Goal: Transaction & Acquisition: Purchase product/service

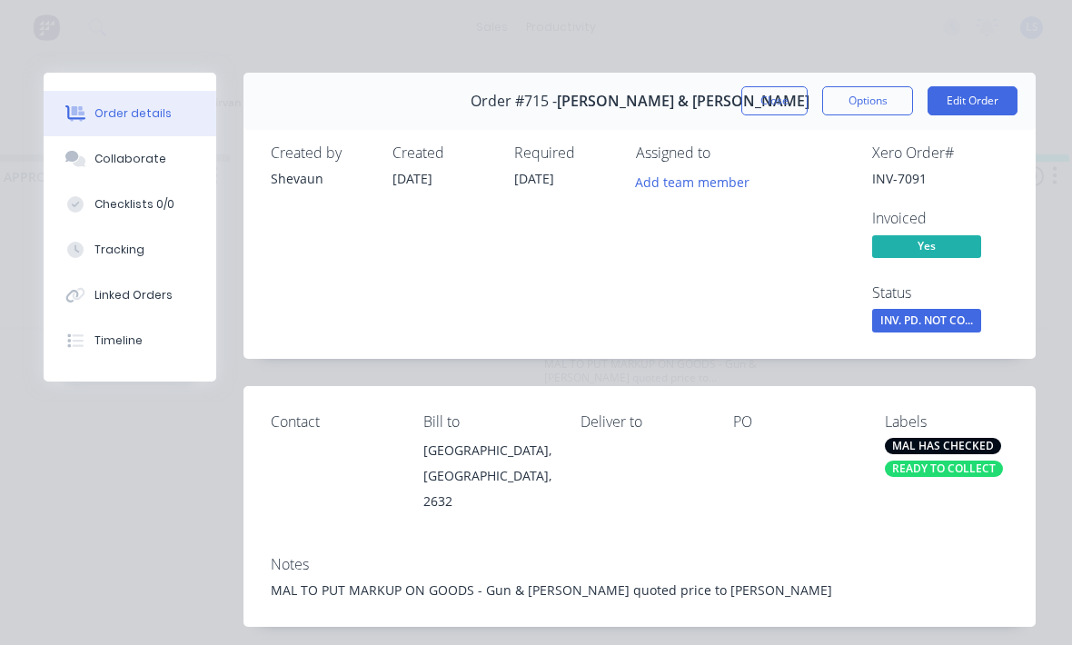
click at [780, 96] on button "Close" at bounding box center [774, 100] width 66 height 29
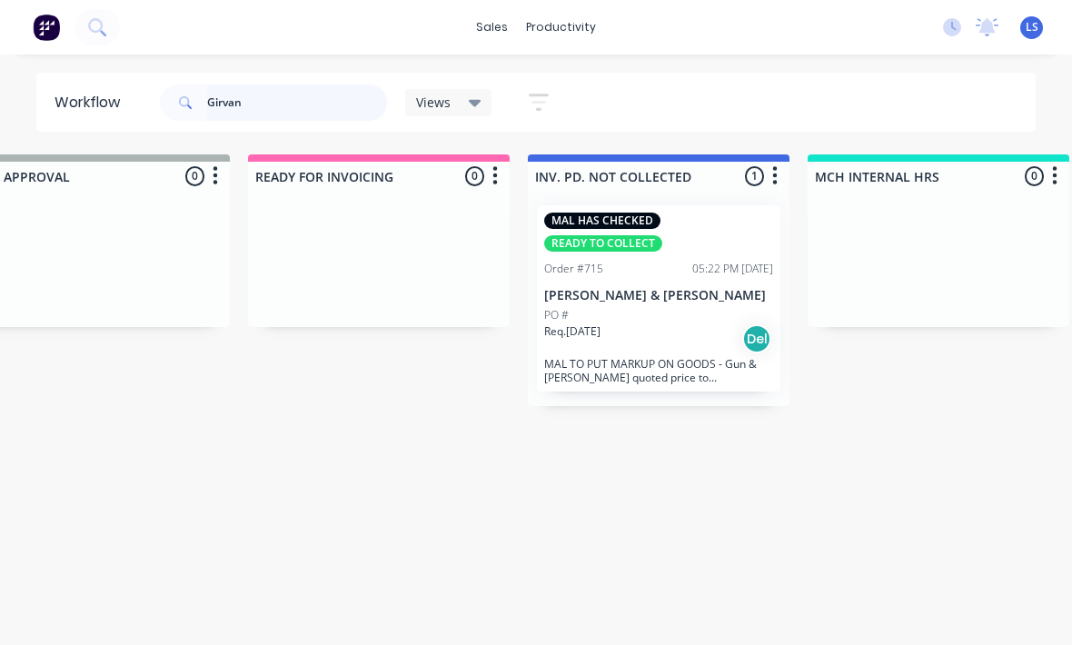
click at [231, 118] on input "Girvan" at bounding box center [297, 102] width 180 height 36
click at [231, 117] on input "Girvan" at bounding box center [297, 102] width 180 height 36
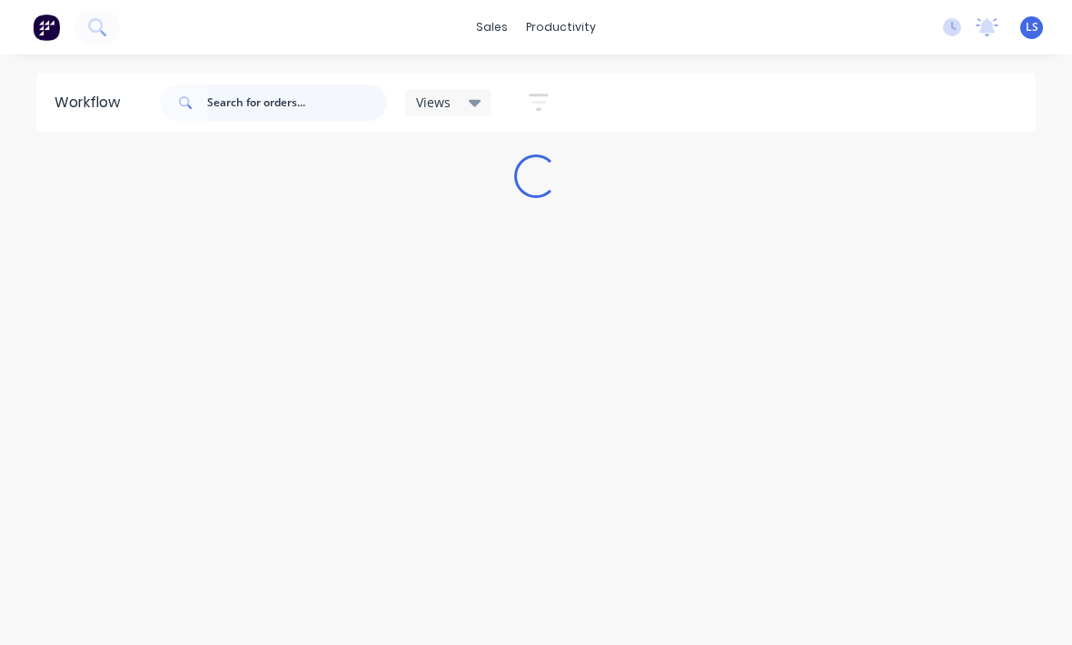
scroll to position [24, 0]
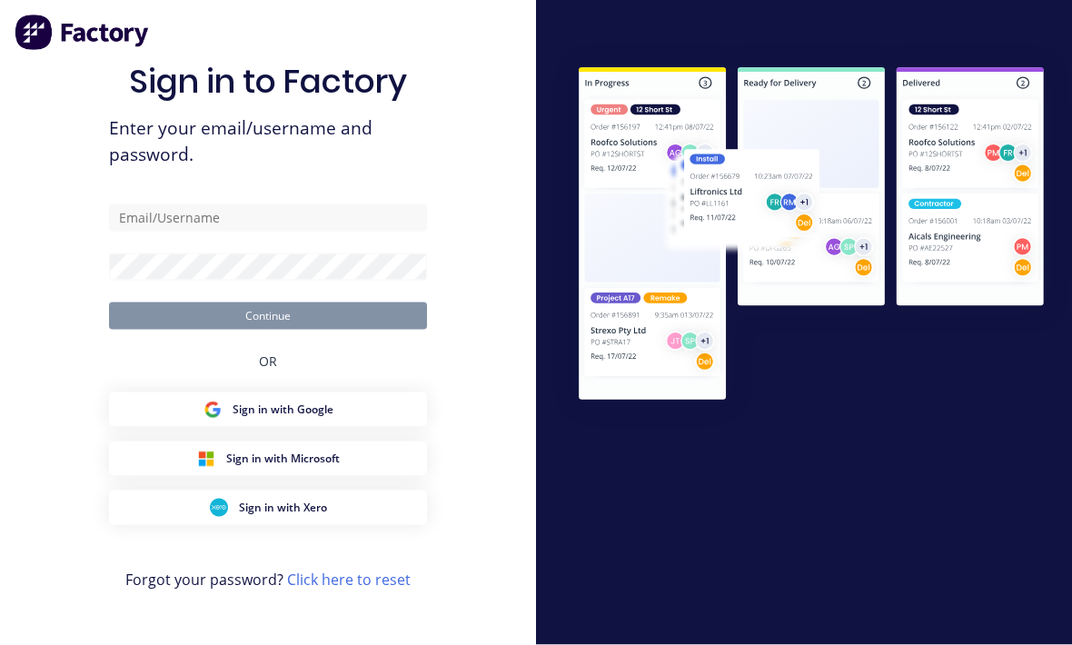
scroll to position [60, 0]
click at [344, 204] on input "text" at bounding box center [268, 217] width 318 height 27
type input "[EMAIL_ADDRESS][DOMAIN_NAME]"
click at [268, 303] on button "Continue" at bounding box center [268, 316] width 318 height 27
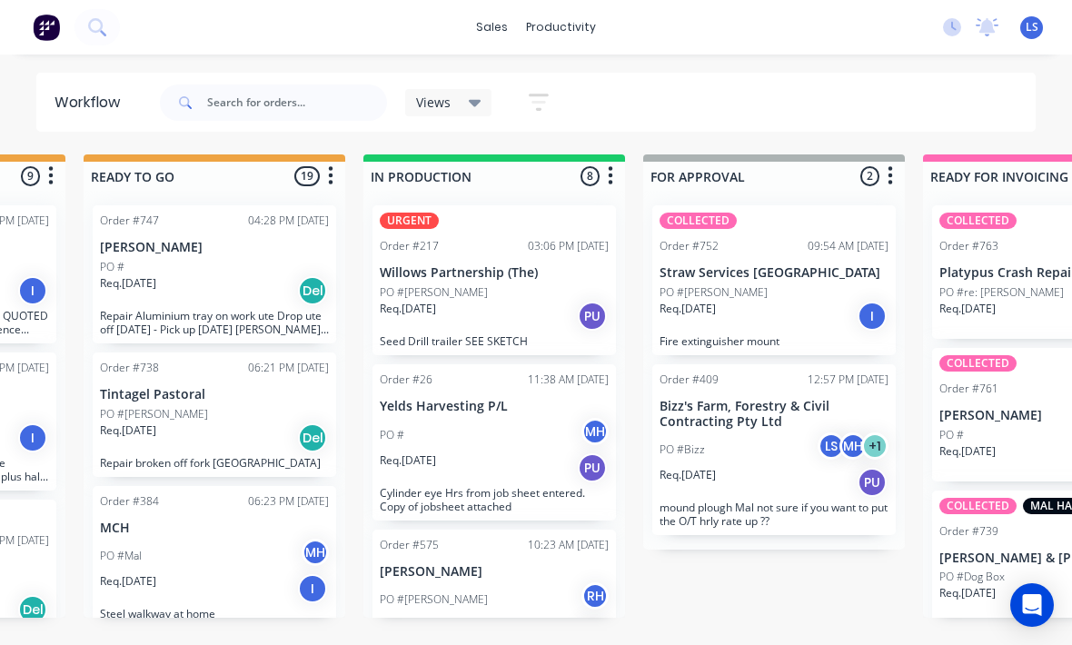
scroll to position [0, 795]
click at [547, 296] on div "PO #[PERSON_NAME]" at bounding box center [494, 292] width 229 height 16
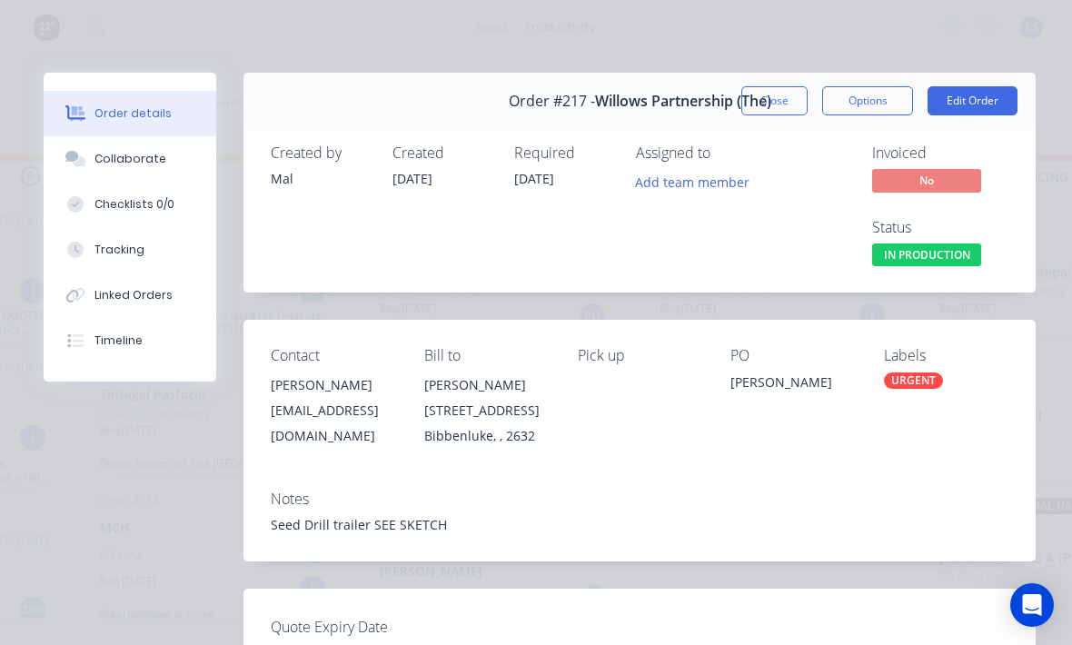
click at [148, 248] on button "Tracking" at bounding box center [130, 249] width 173 height 45
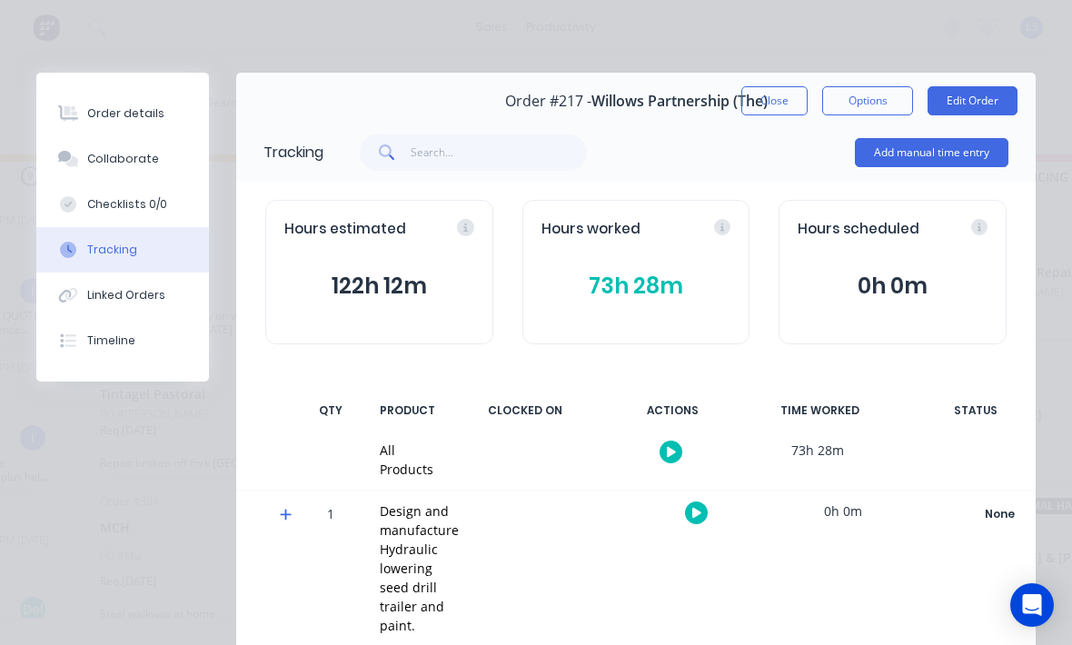
click at [929, 155] on button "Add manual time entry" at bounding box center [932, 152] width 154 height 29
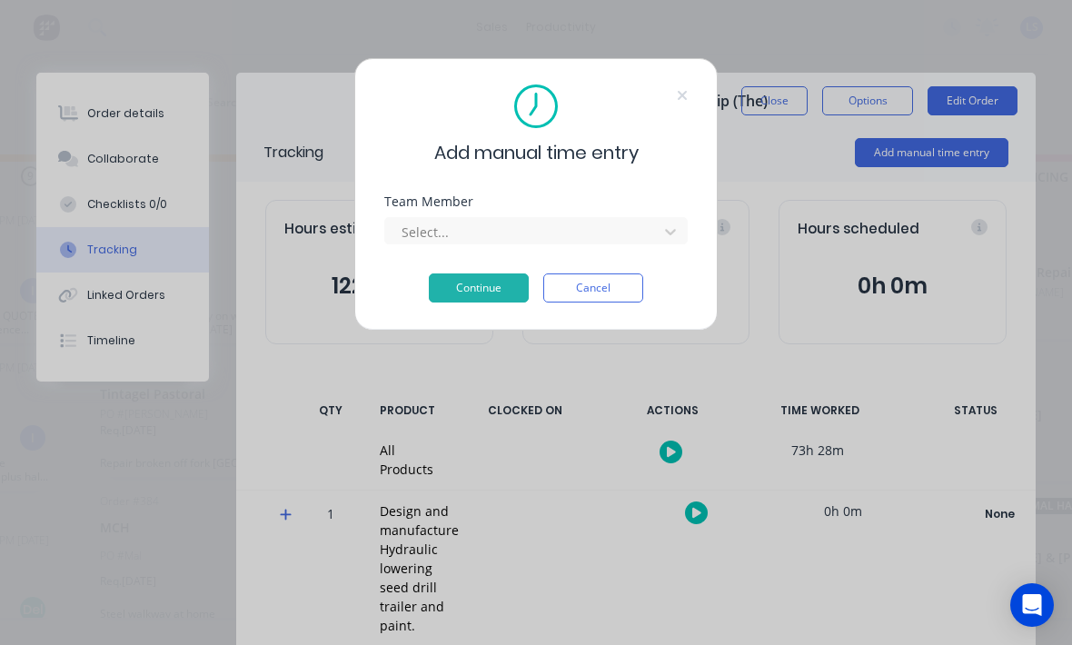
click at [561, 258] on div "Team Member Select..." at bounding box center [535, 234] width 303 height 78
click at [560, 258] on div "Team Member Select..." at bounding box center [535, 234] width 303 height 78
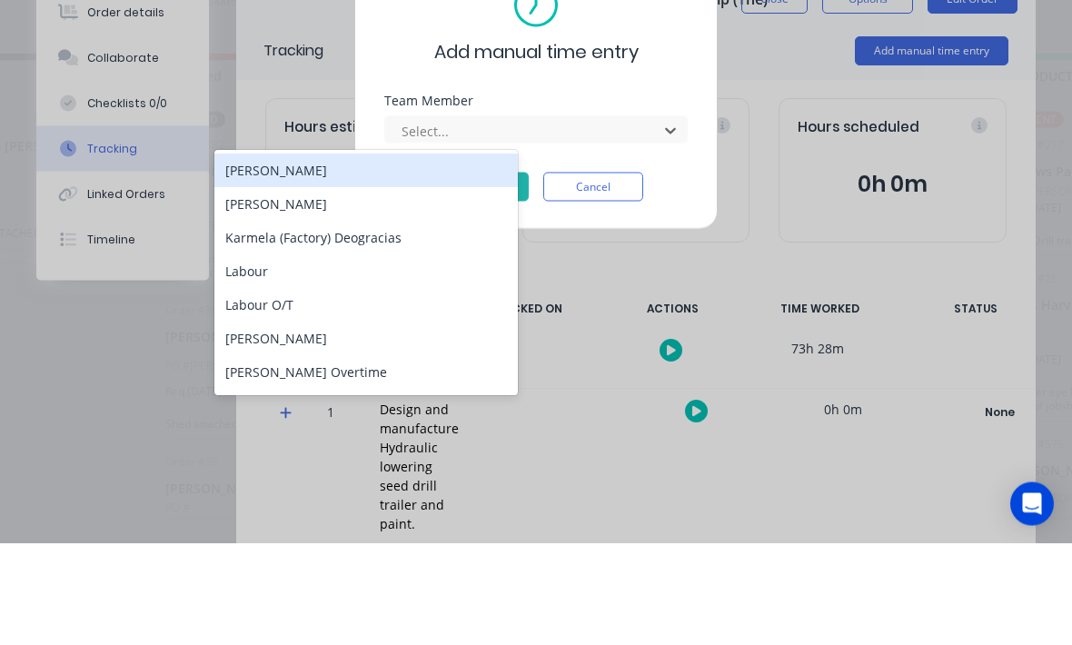
scroll to position [0, 169]
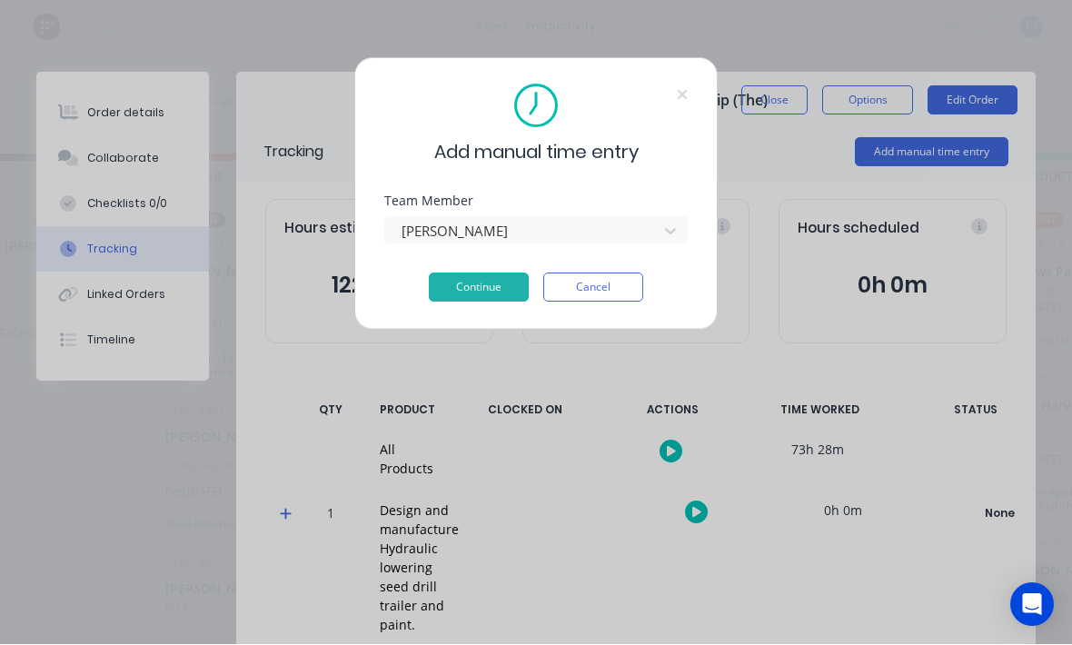
click at [489, 294] on button "Continue" at bounding box center [479, 287] width 100 height 29
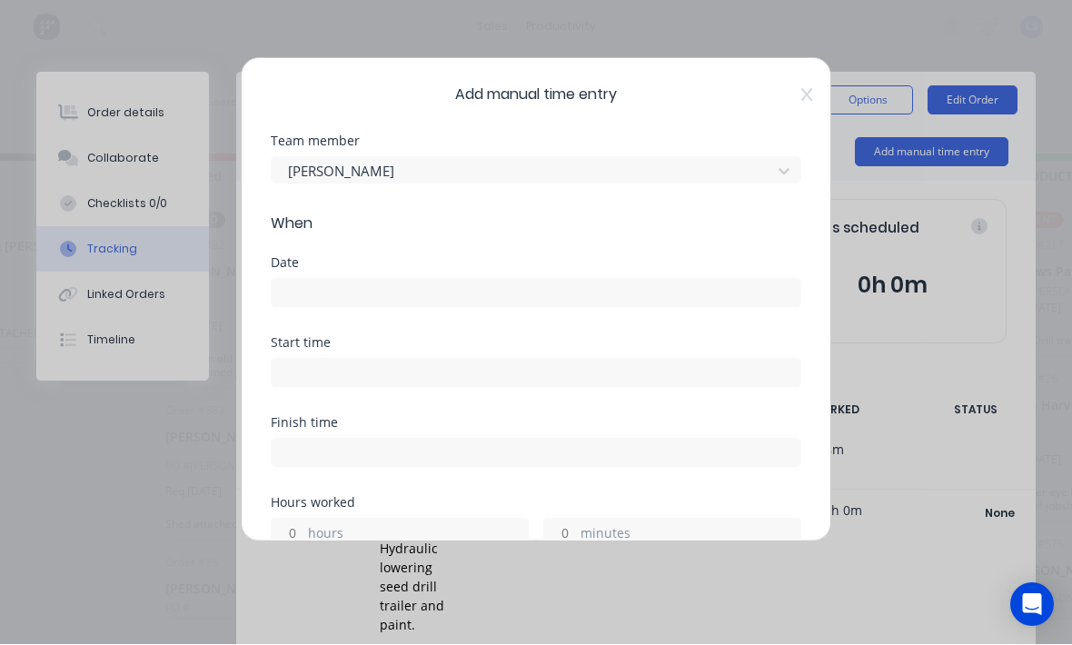
click at [582, 292] on input at bounding box center [536, 293] width 529 height 27
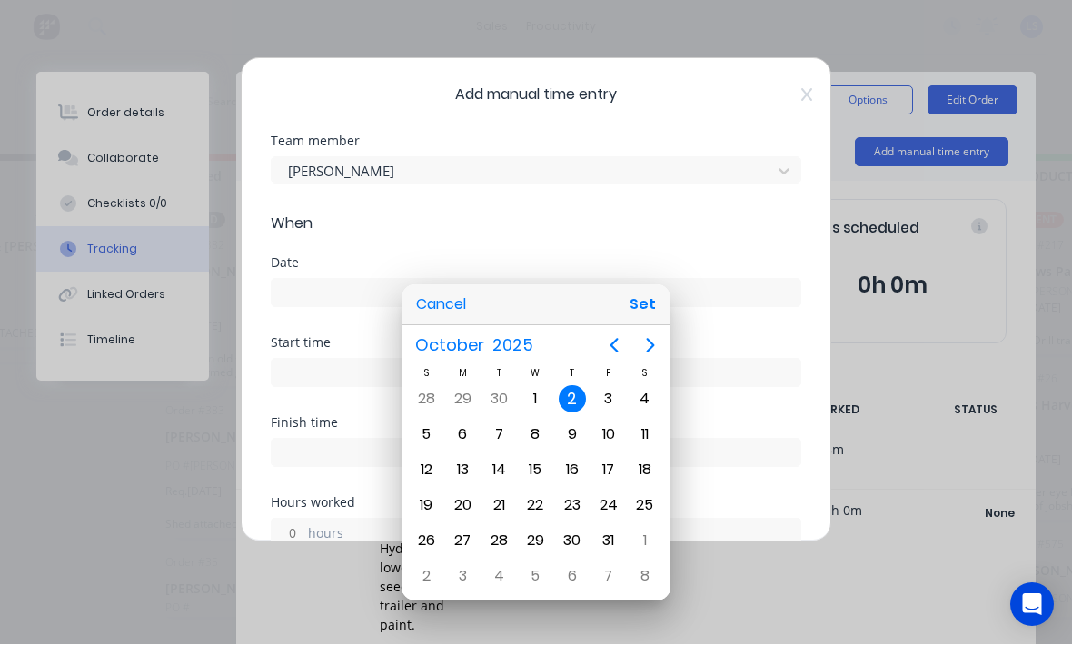
click at [650, 309] on button "Set" at bounding box center [642, 305] width 41 height 33
type input "[DATE]"
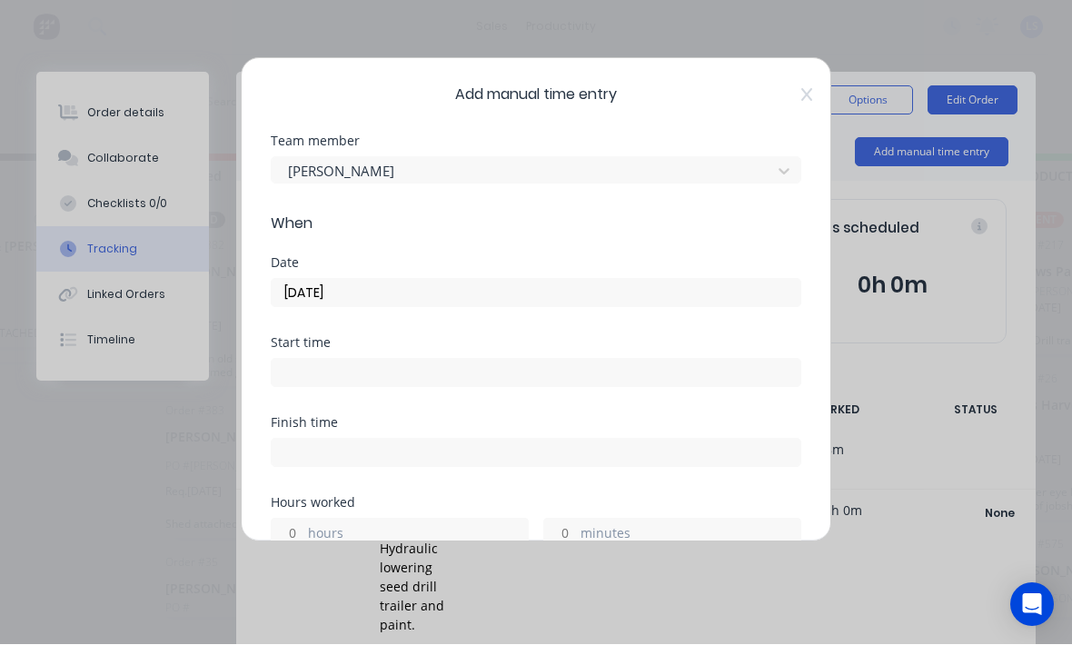
click at [566, 373] on input at bounding box center [536, 373] width 529 height 27
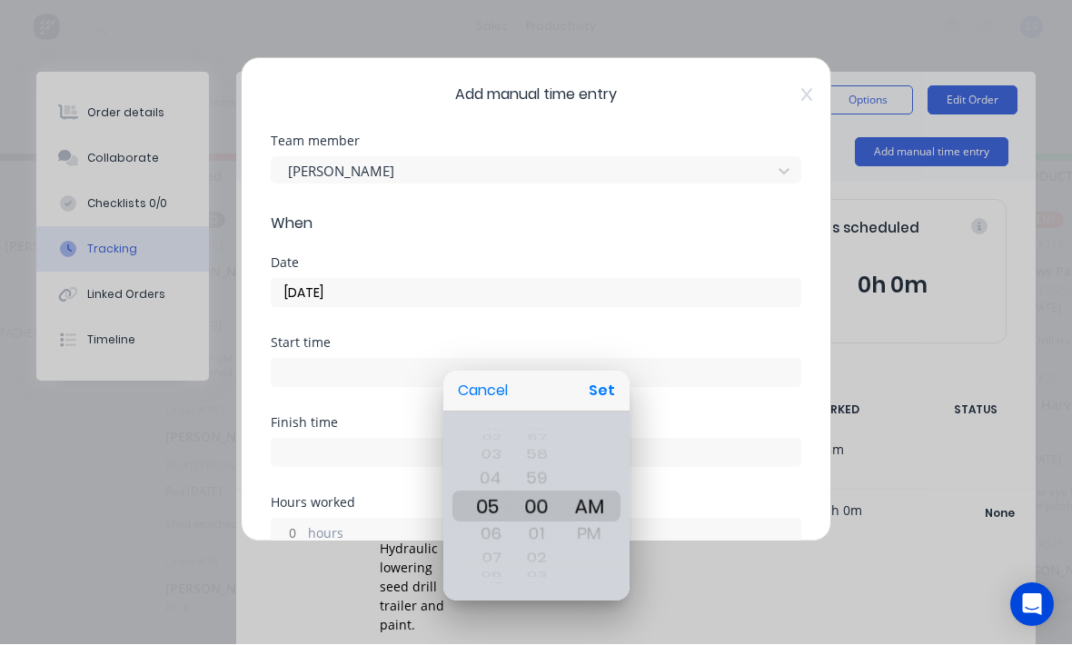
click at [614, 397] on button "Set" at bounding box center [601, 391] width 41 height 33
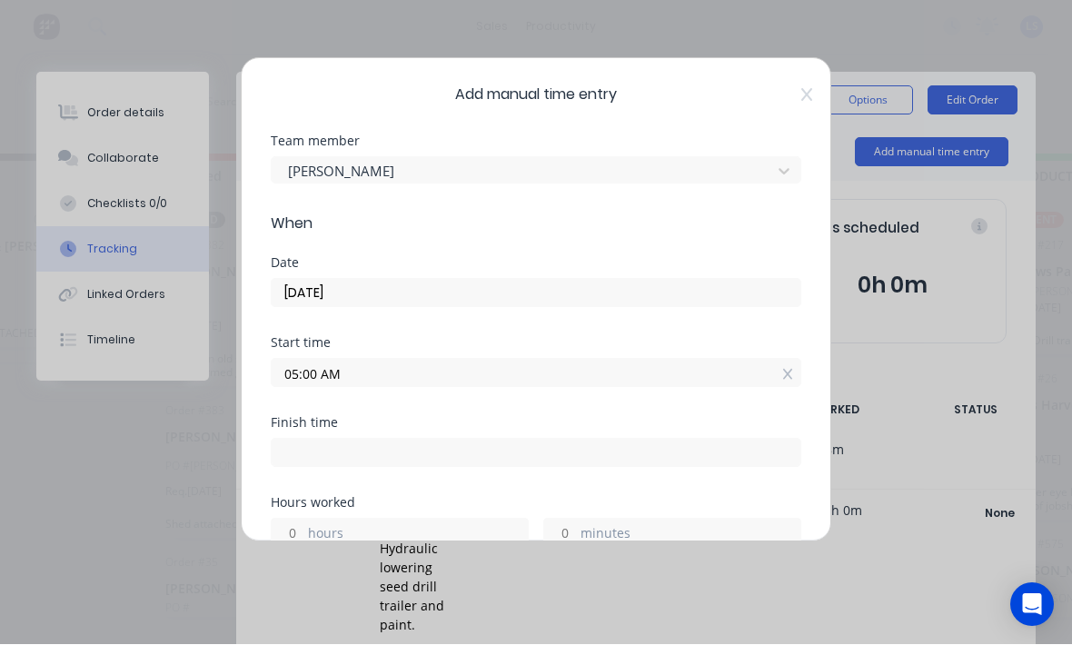
click at [501, 372] on input "05:00 AM" at bounding box center [536, 373] width 529 height 27
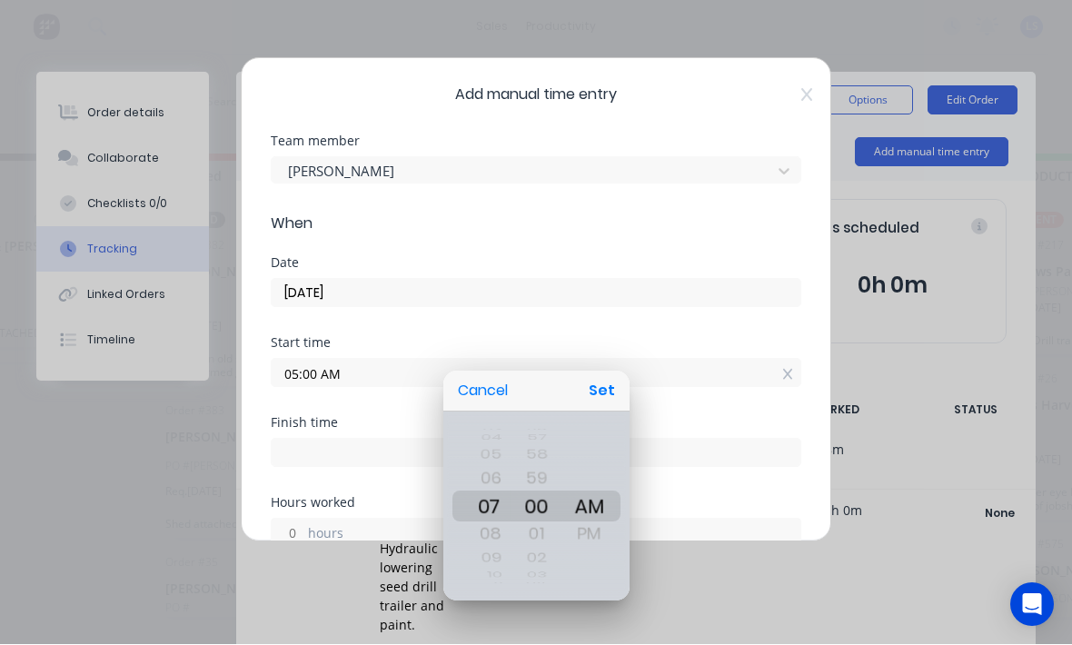
click at [610, 392] on button "Set" at bounding box center [601, 391] width 41 height 33
type input "07:00 AM"
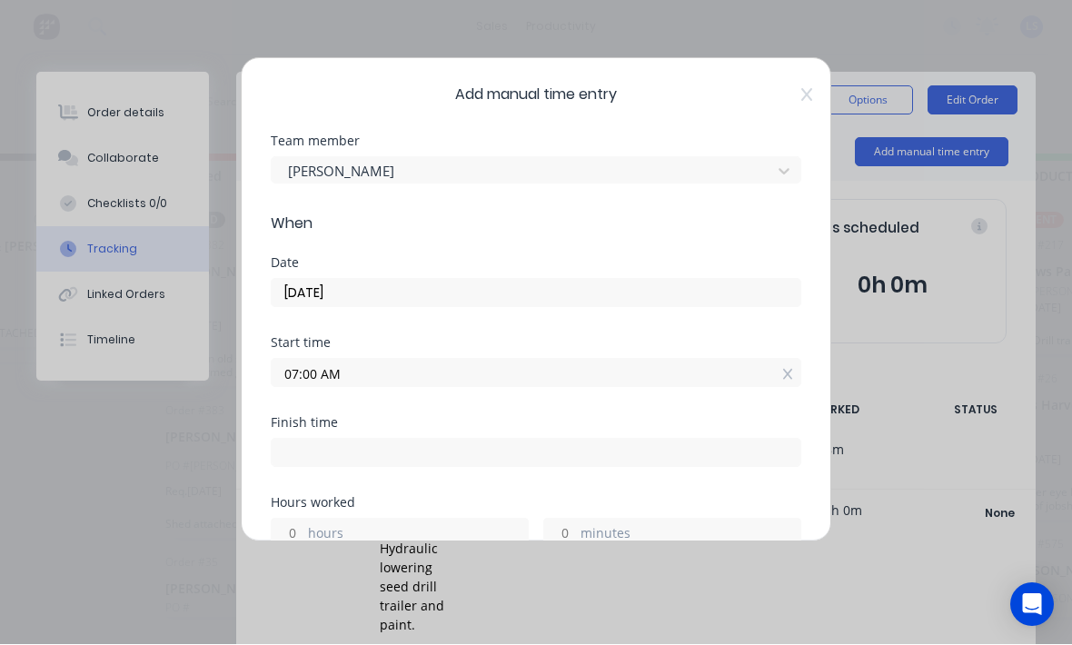
scroll to position [102, 0]
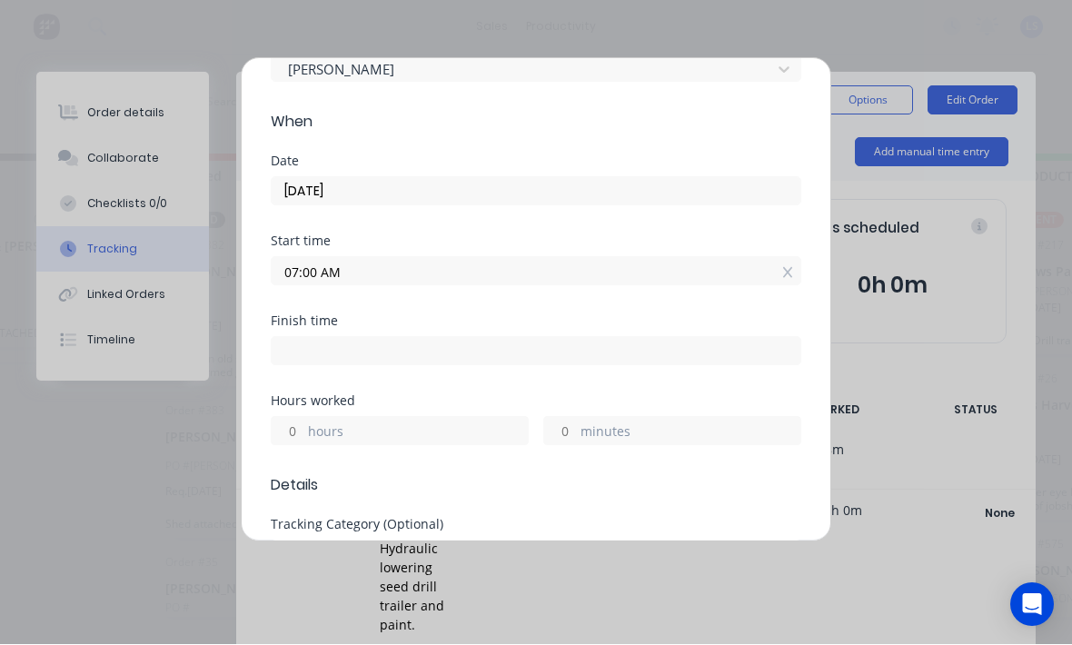
click at [465, 432] on label "hours" at bounding box center [418, 433] width 220 height 23
click at [303, 432] on input "hours" at bounding box center [288, 431] width 32 height 27
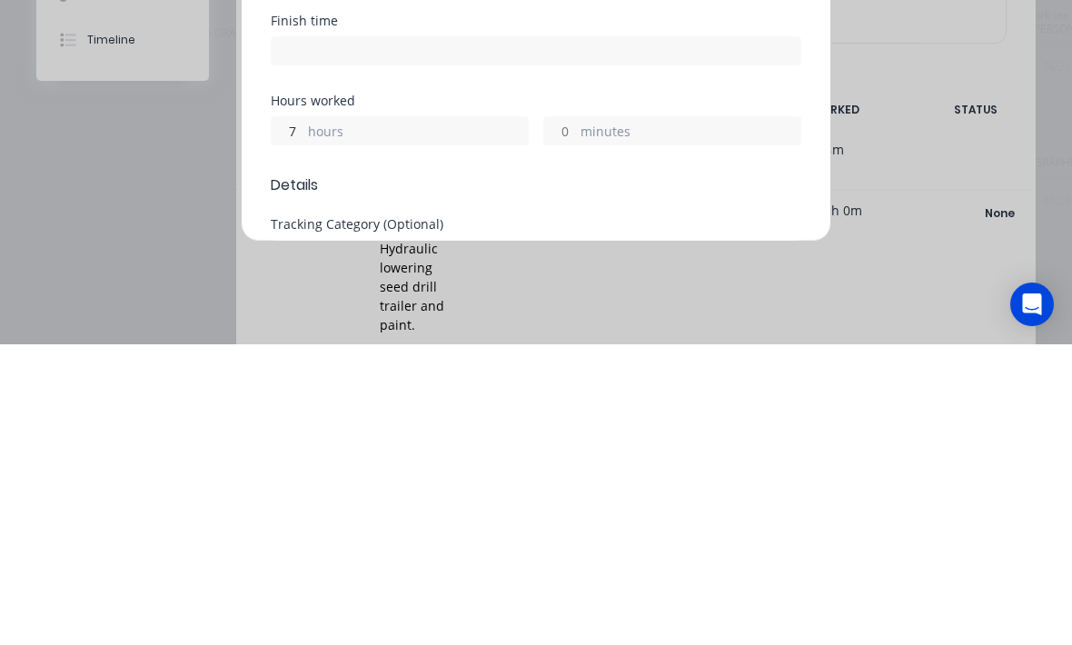
type input "7"
click at [649, 422] on label "minutes" at bounding box center [691, 433] width 220 height 23
click at [576, 418] on input "minutes" at bounding box center [560, 431] width 32 height 27
type input "02:00 PM"
type input "6"
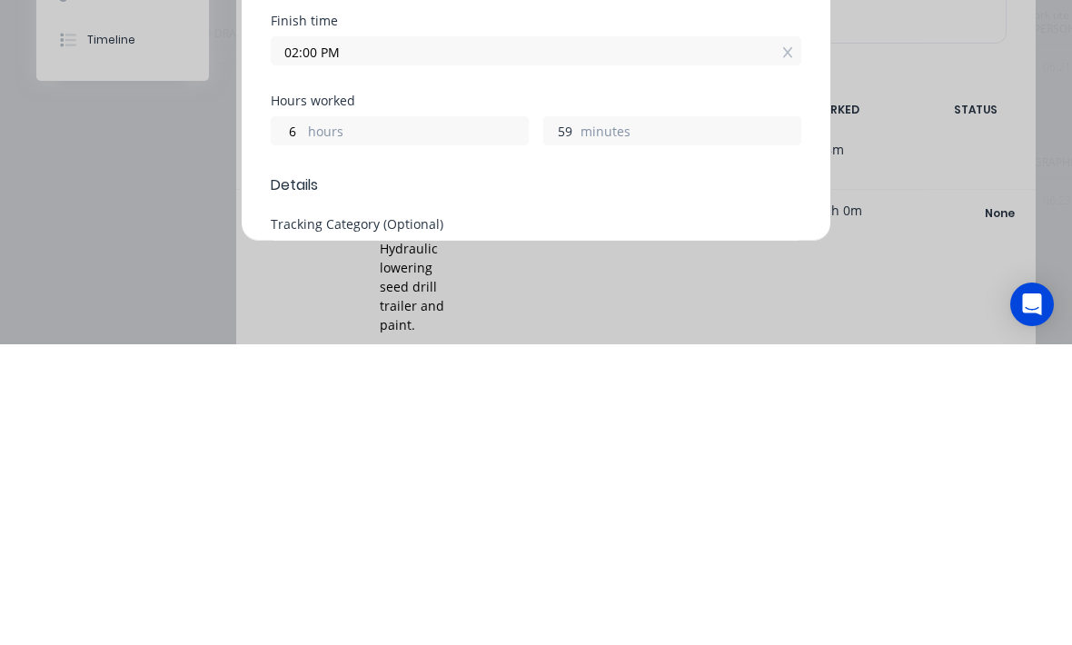
type input "5"
type input "31"
click at [420, 422] on label "hours" at bounding box center [418, 433] width 220 height 23
click at [303, 418] on input "6" at bounding box center [288, 431] width 32 height 27
type input "01:31 PM"
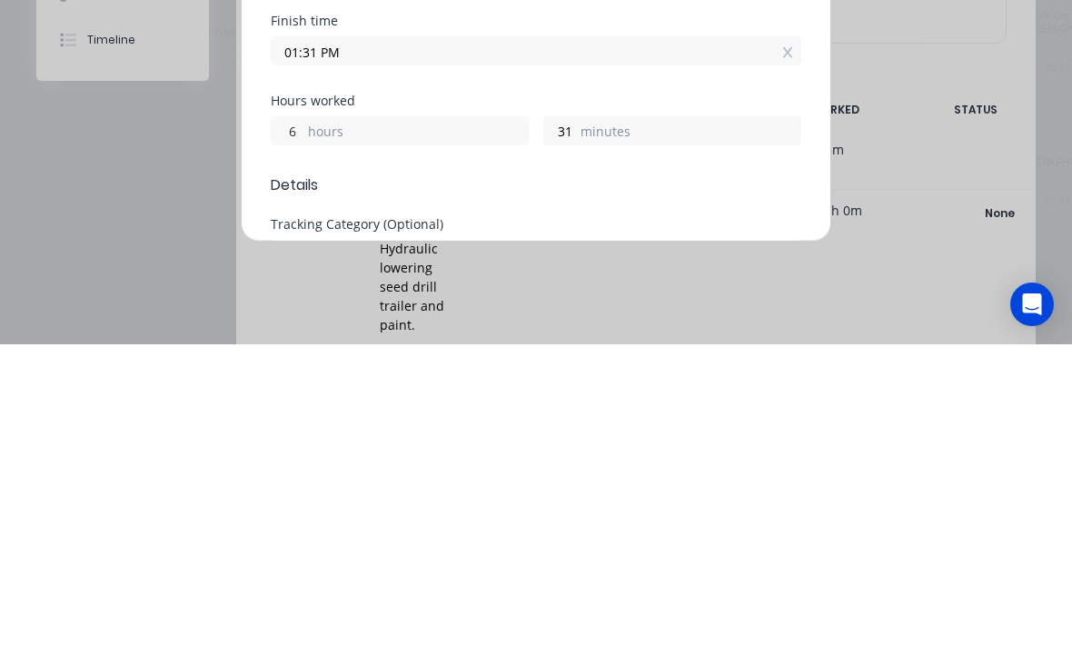
type input "30"
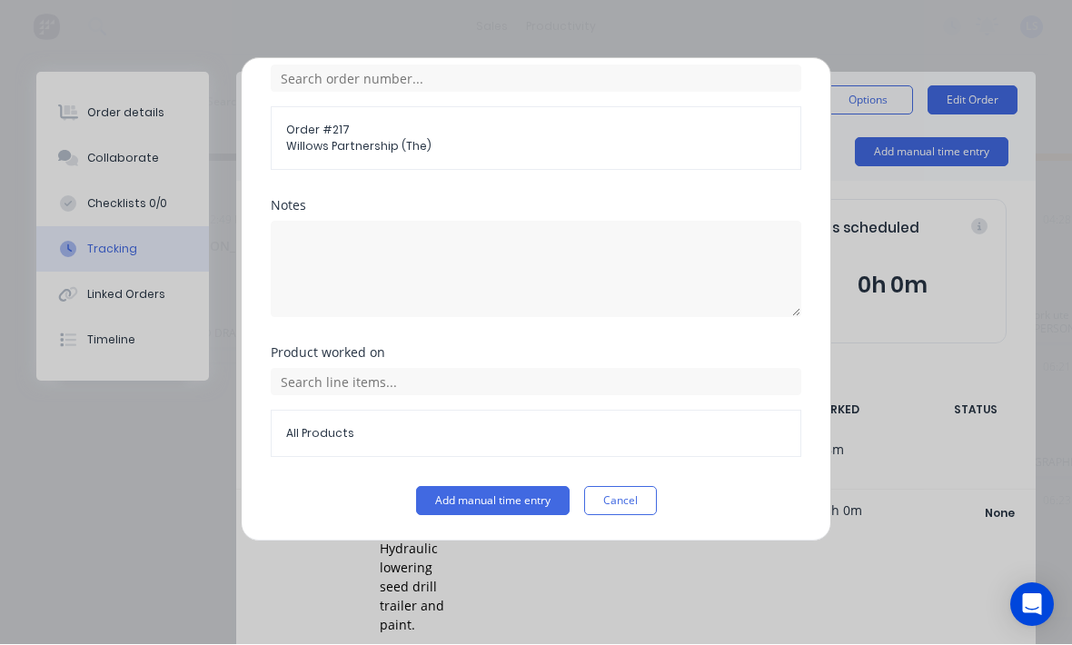
scroll to position [744, 0]
type input "7"
click at [526, 495] on button "Add manual time entry" at bounding box center [493, 501] width 154 height 29
type input "02:30 PM"
type input "29"
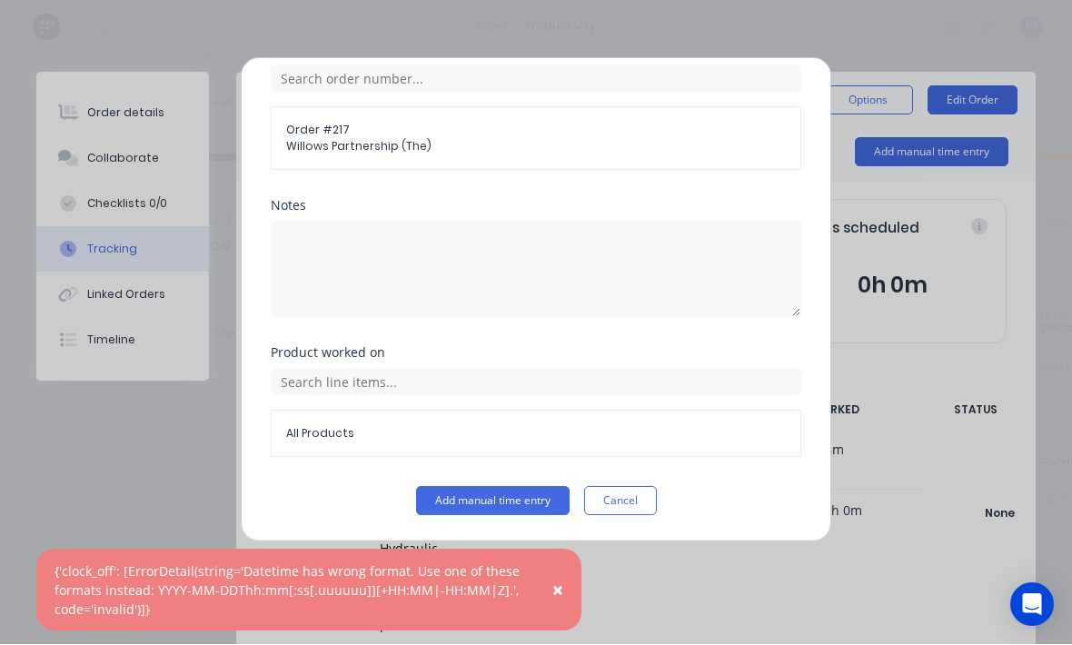
click at [512, 510] on button "Add manual time entry" at bounding box center [493, 501] width 154 height 29
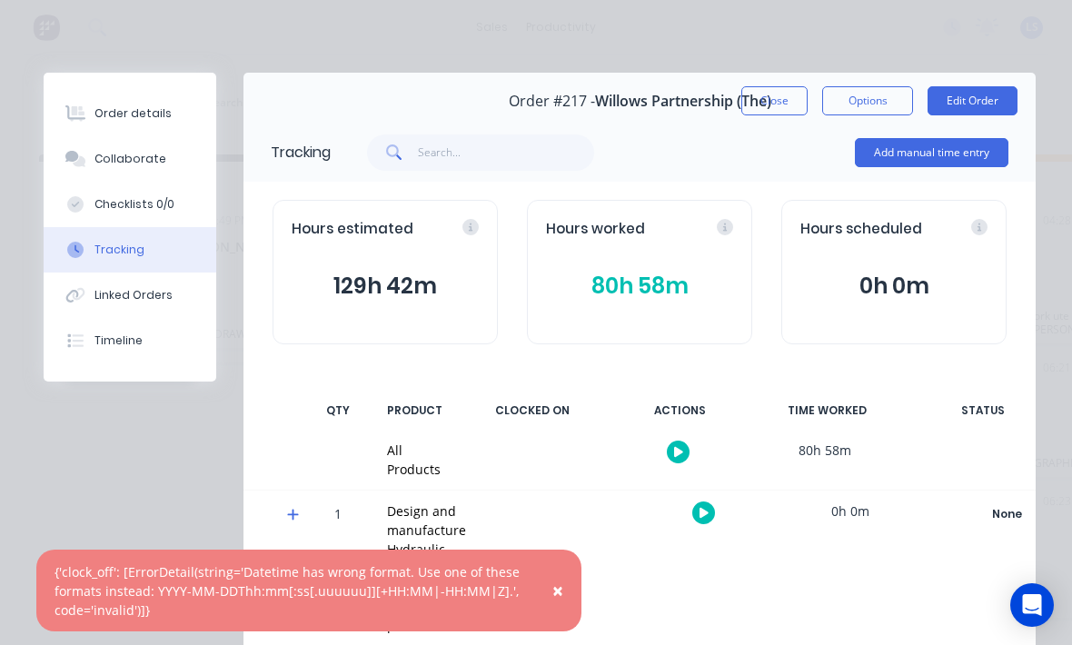
click at [164, 114] on button "Order details" at bounding box center [130, 113] width 173 height 45
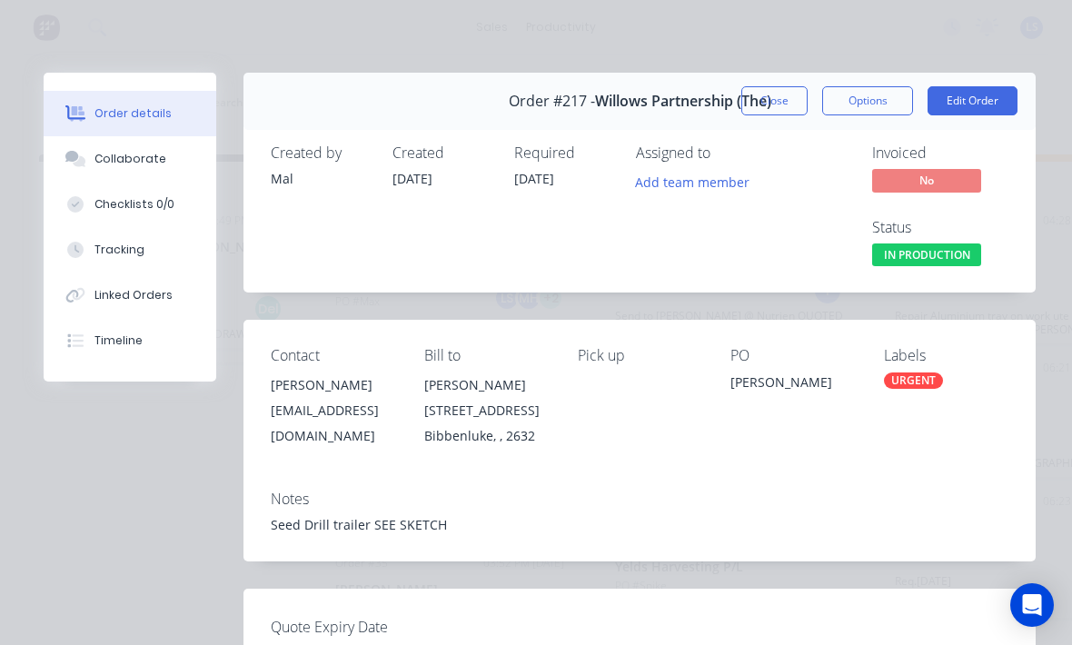
scroll to position [0, 0]
click at [983, 96] on button "Edit Order" at bounding box center [973, 100] width 90 height 29
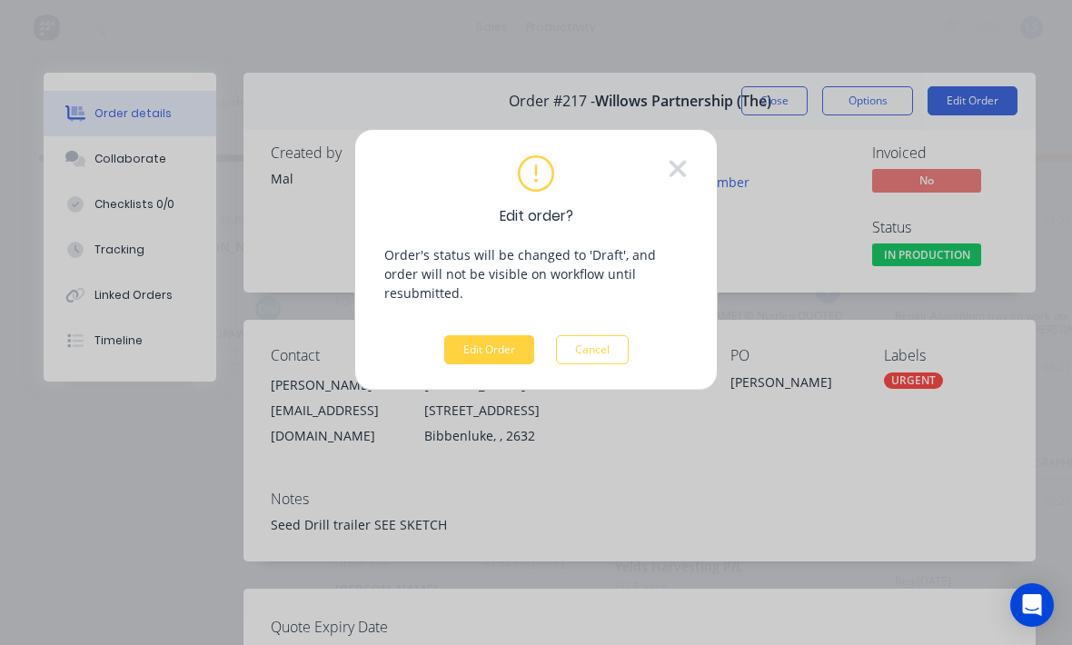
click at [485, 338] on button "Edit Order" at bounding box center [489, 349] width 90 height 29
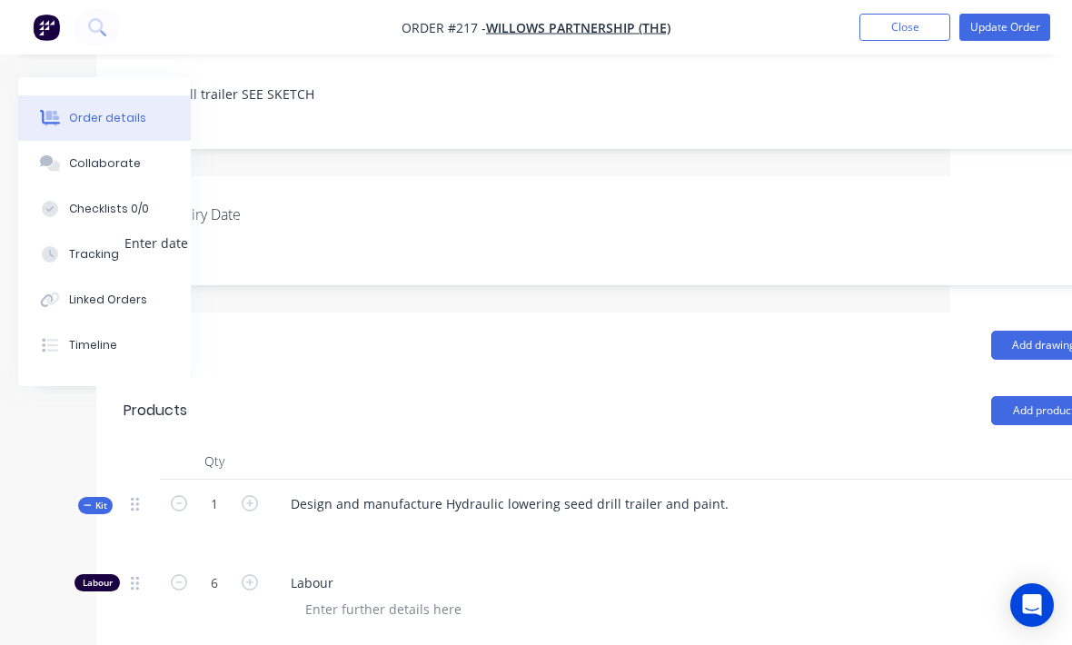
scroll to position [333, 191]
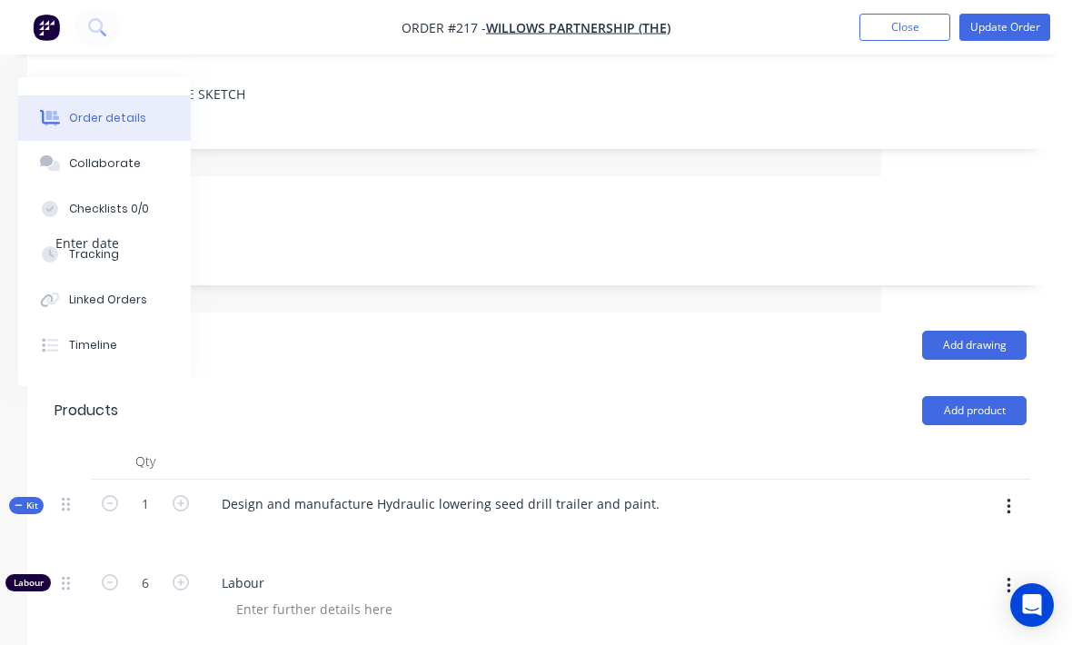
click at [998, 509] on button "button" at bounding box center [1009, 507] width 43 height 33
click at [941, 551] on div "Add product to kit" at bounding box center [944, 554] width 140 height 26
click at [914, 630] on div "Product catalogue" at bounding box center [944, 627] width 140 height 26
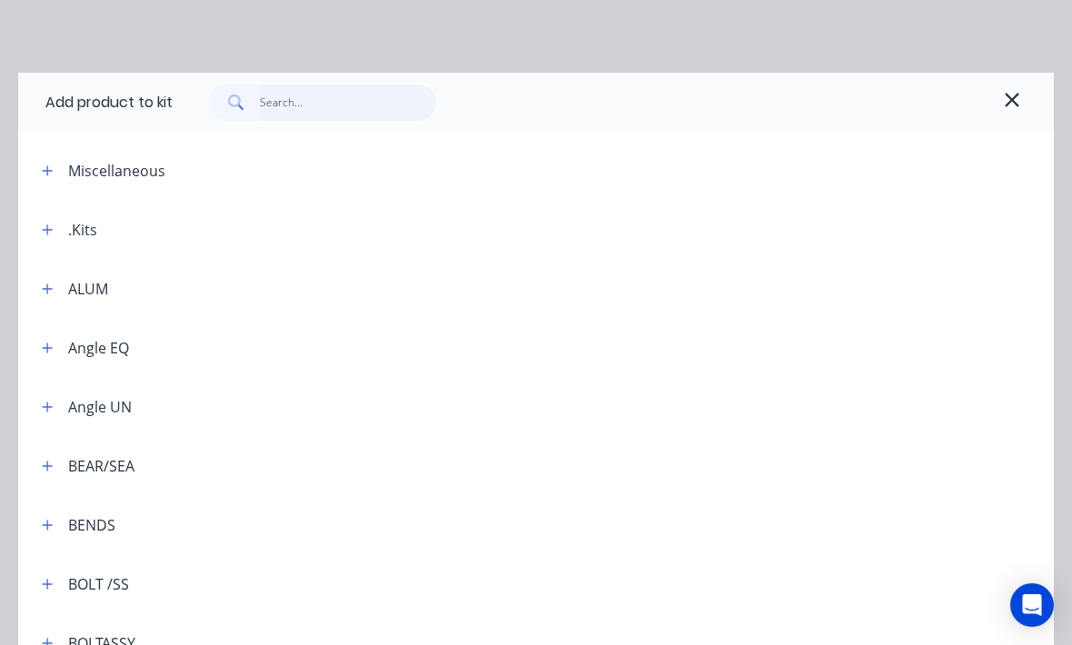
click at [310, 104] on input "text" at bounding box center [348, 102] width 177 height 36
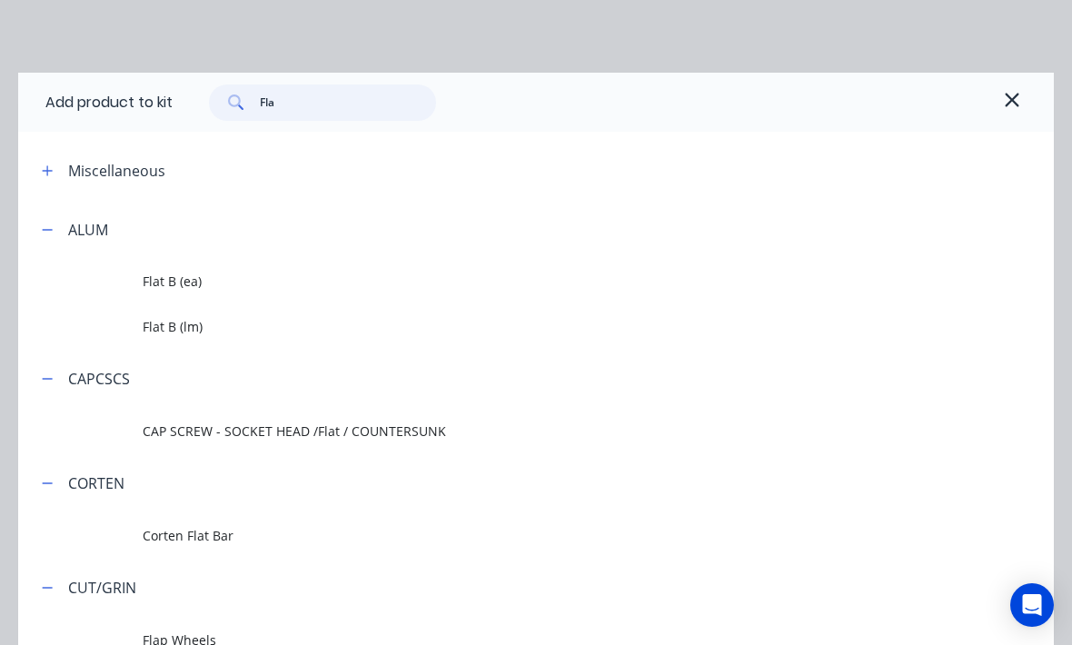
type input "Flat"
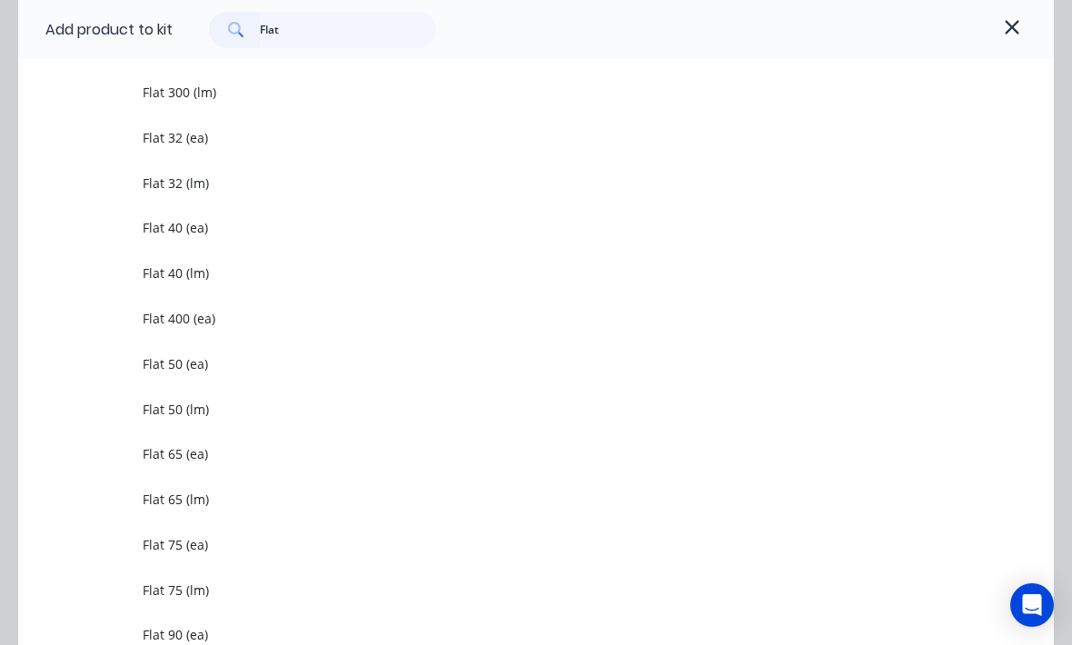
scroll to position [1739, 0]
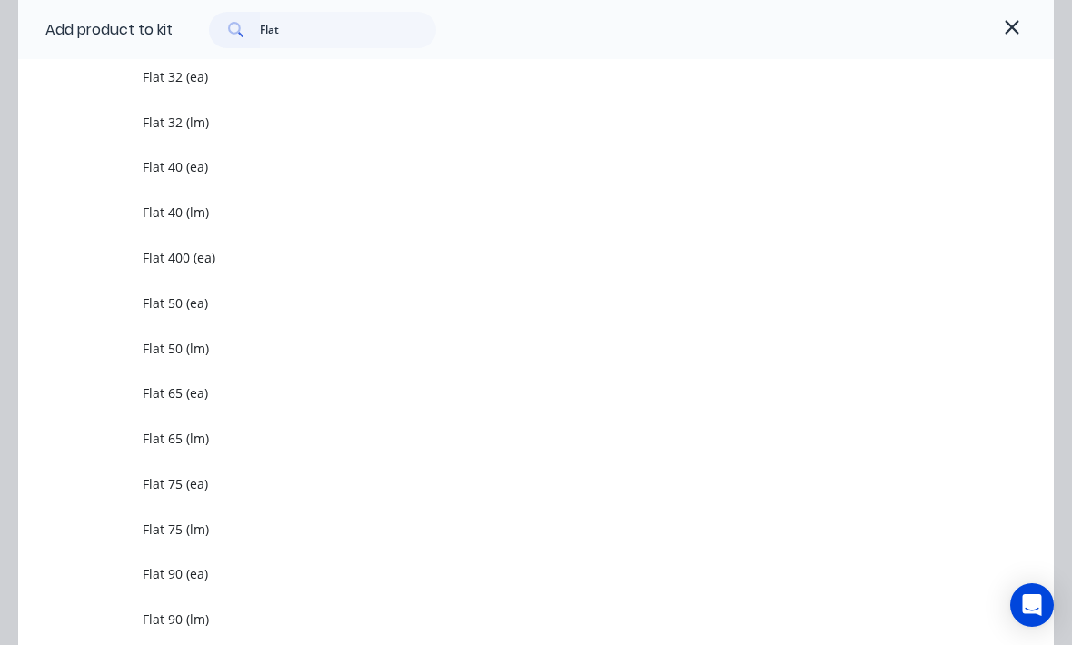
click at [241, 530] on span "Flat 75 (lm)" at bounding box center [508, 529] width 730 height 19
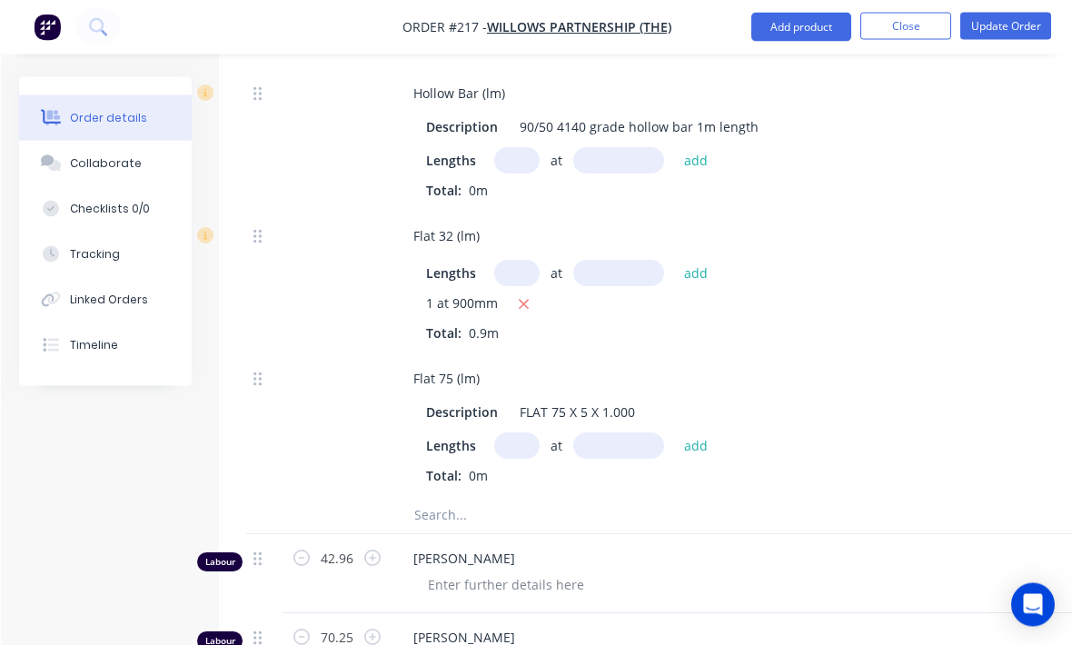
scroll to position [2500, 0]
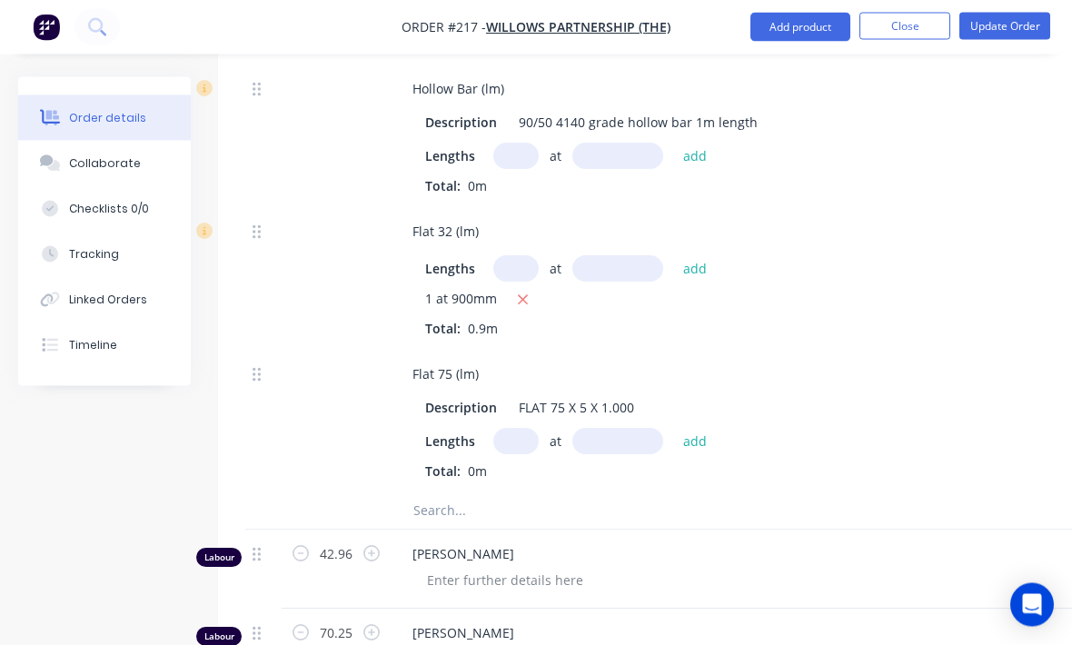
click at [513, 436] on input "text" at bounding box center [515, 442] width 45 height 26
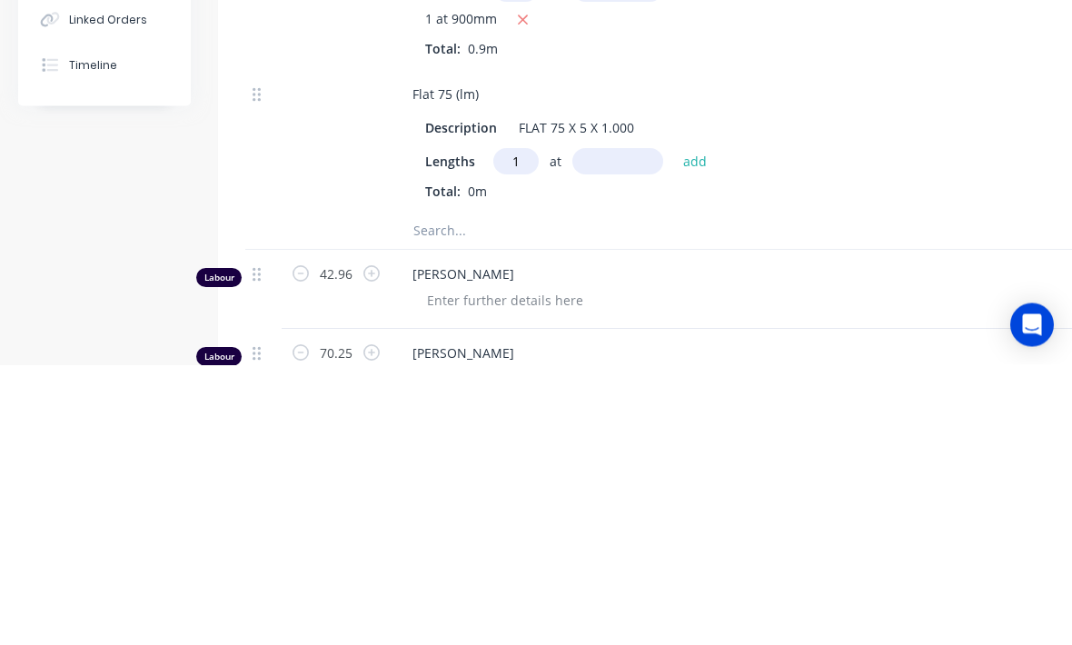
type input "1"
click at [621, 429] on input "text" at bounding box center [617, 442] width 91 height 26
click at [499, 429] on div "Lengths 1 at add Total: 0m" at bounding box center [754, 455] width 658 height 53
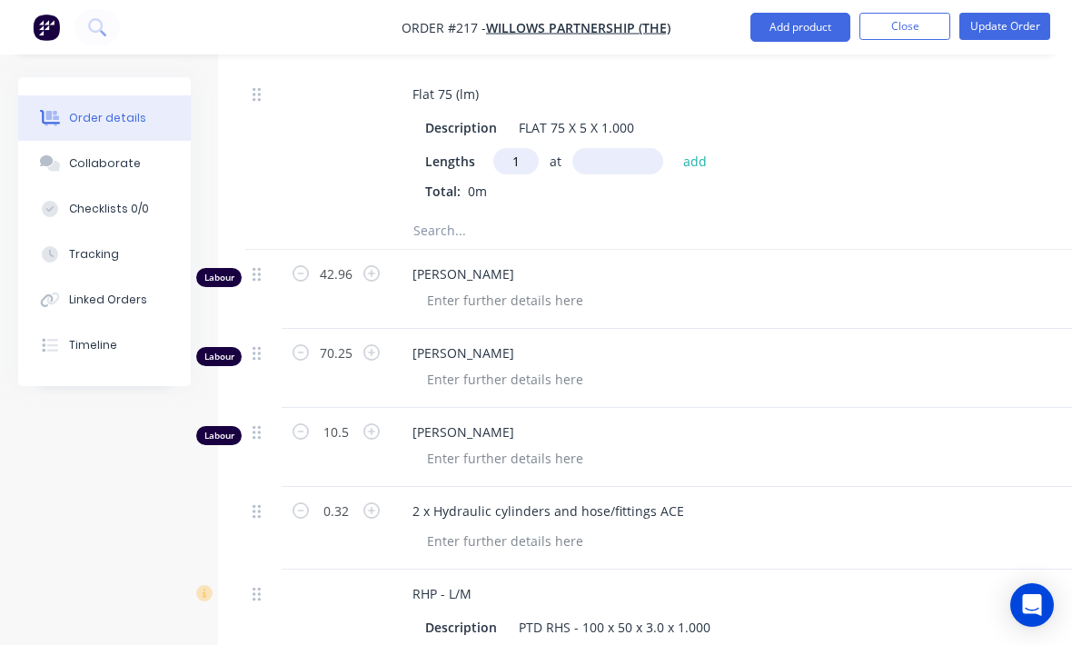
click at [506, 173] on input "1" at bounding box center [515, 161] width 45 height 26
type input "2"
click at [630, 158] on input "text" at bounding box center [617, 161] width 91 height 26
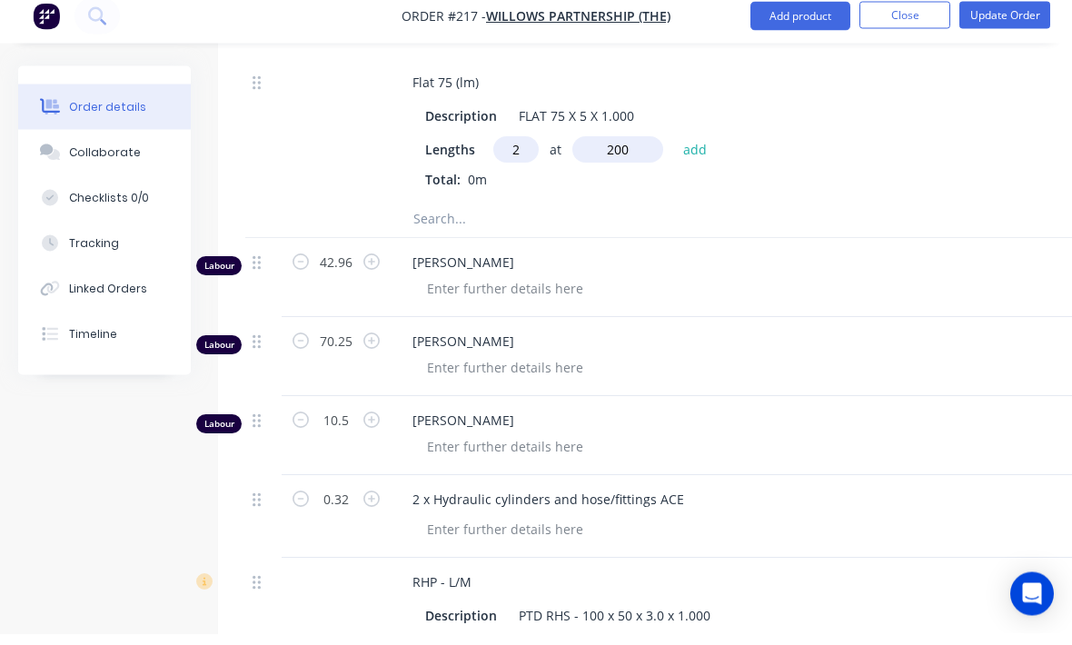
type input "200"
click at [705, 152] on button "add" at bounding box center [695, 160] width 43 height 25
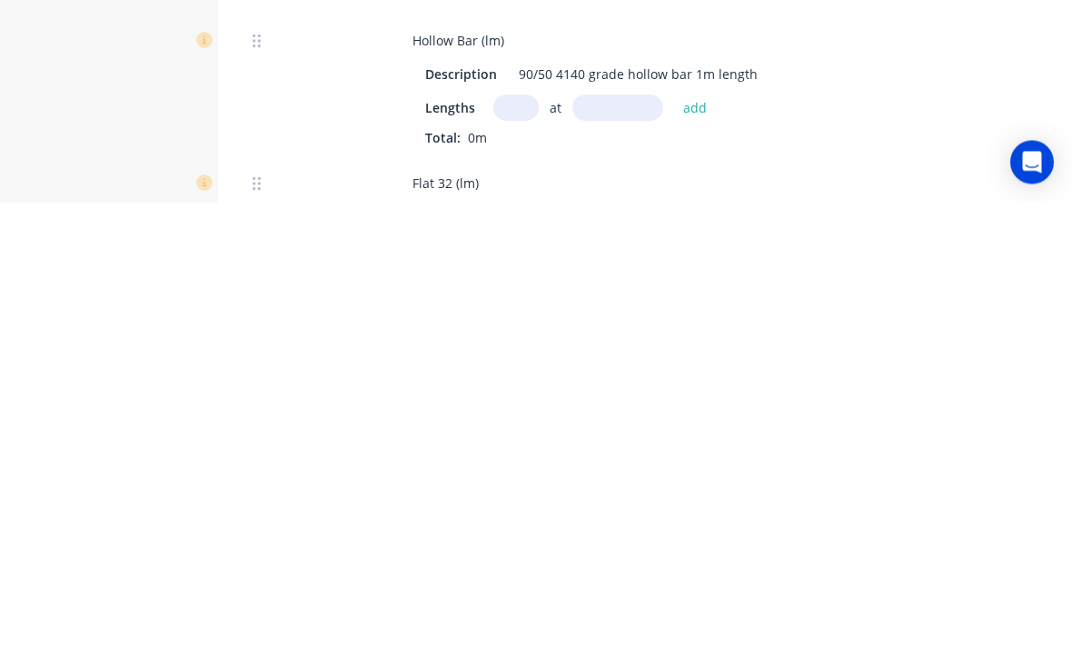
scroll to position [624, 191]
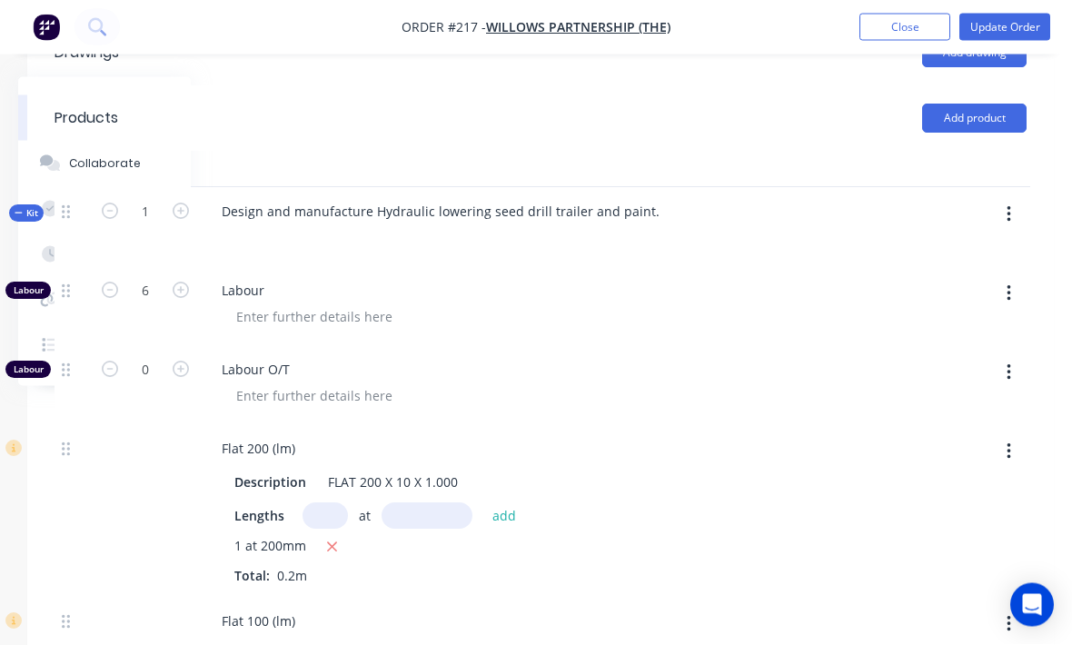
click at [999, 222] on button "button" at bounding box center [1009, 215] width 43 height 33
click at [968, 264] on div "Add product to kit" at bounding box center [944, 262] width 140 height 26
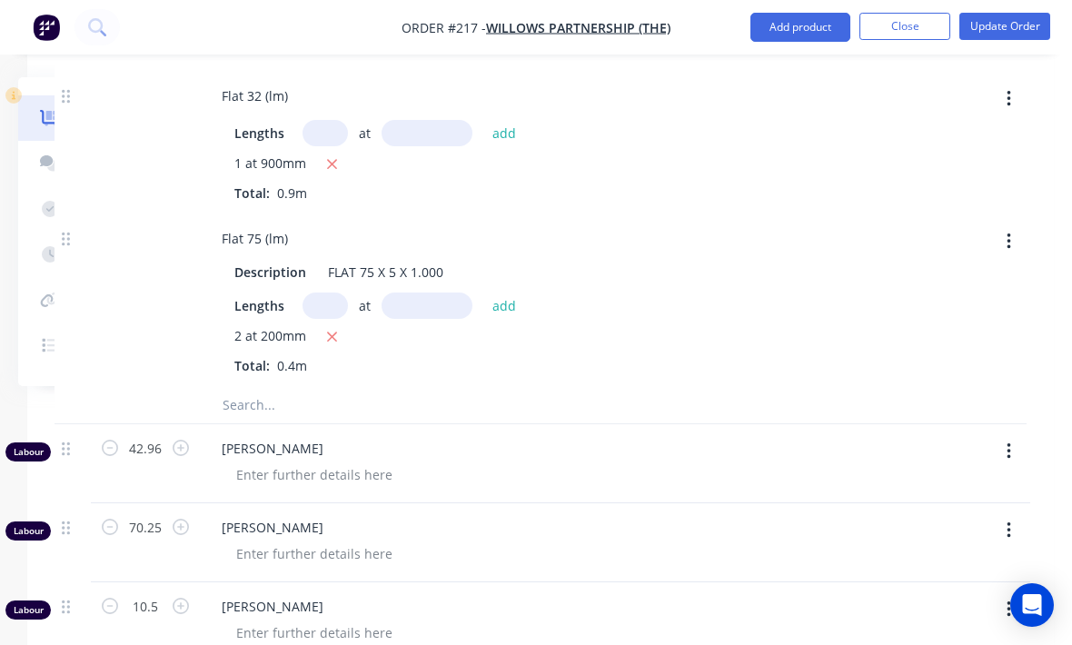
click at [313, 402] on input "text" at bounding box center [403, 405] width 363 height 36
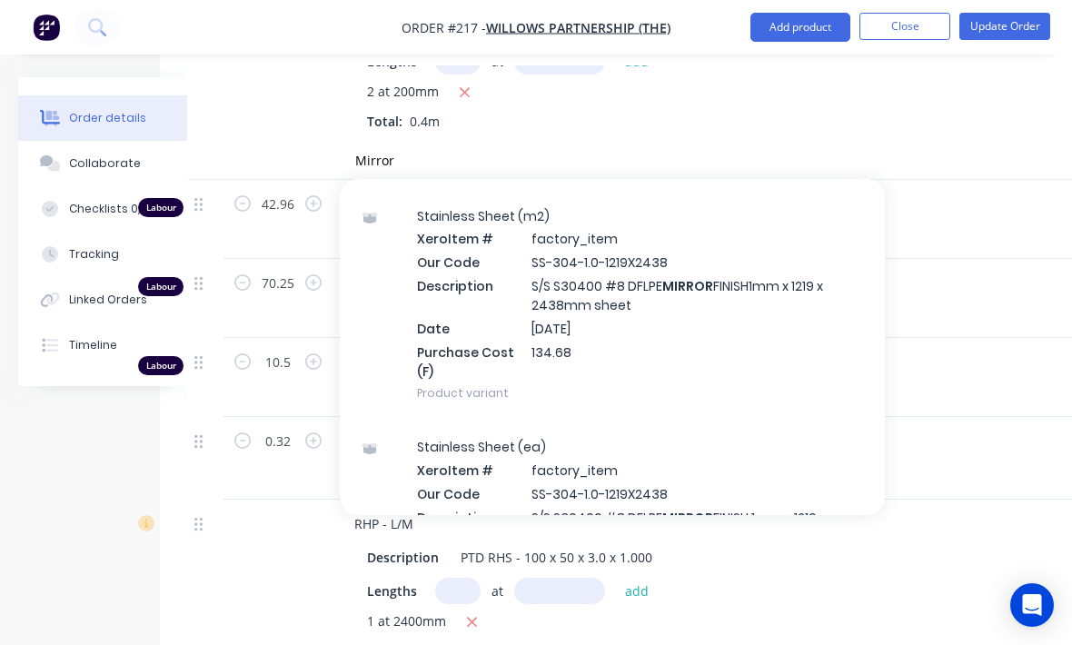
scroll to position [49, 0]
type input "Mirror"
click at [809, 292] on div "Stainless Sheet (m2) Xero Item # factory_item Our Code SS-304-1.0-1219X2438 Des…" at bounding box center [612, 304] width 545 height 232
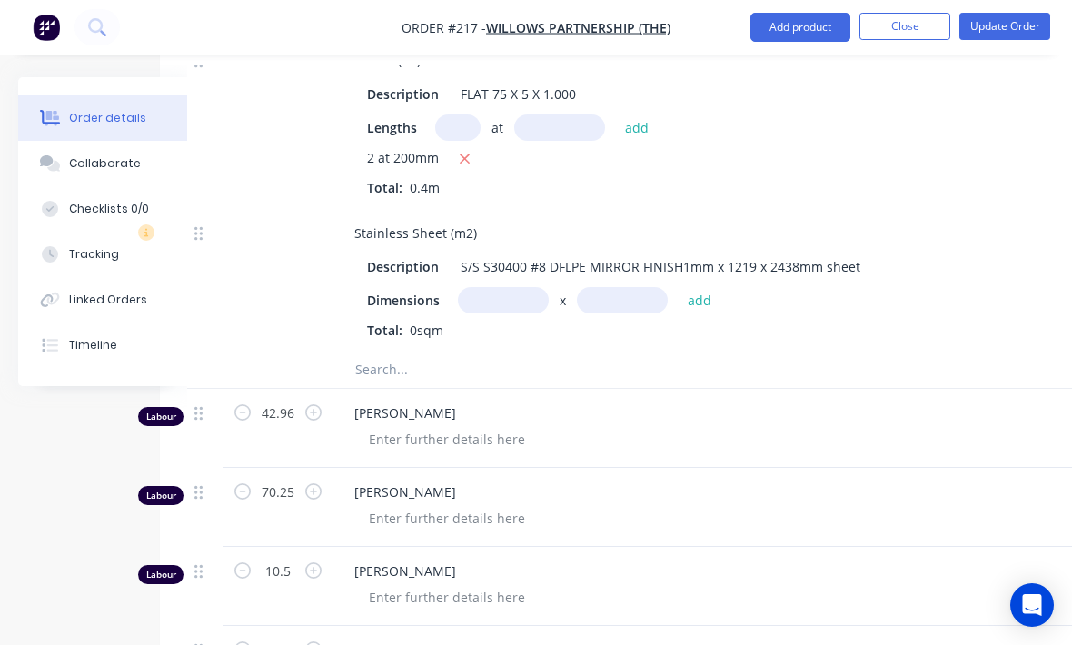
click at [503, 299] on input "text" at bounding box center [503, 300] width 91 height 26
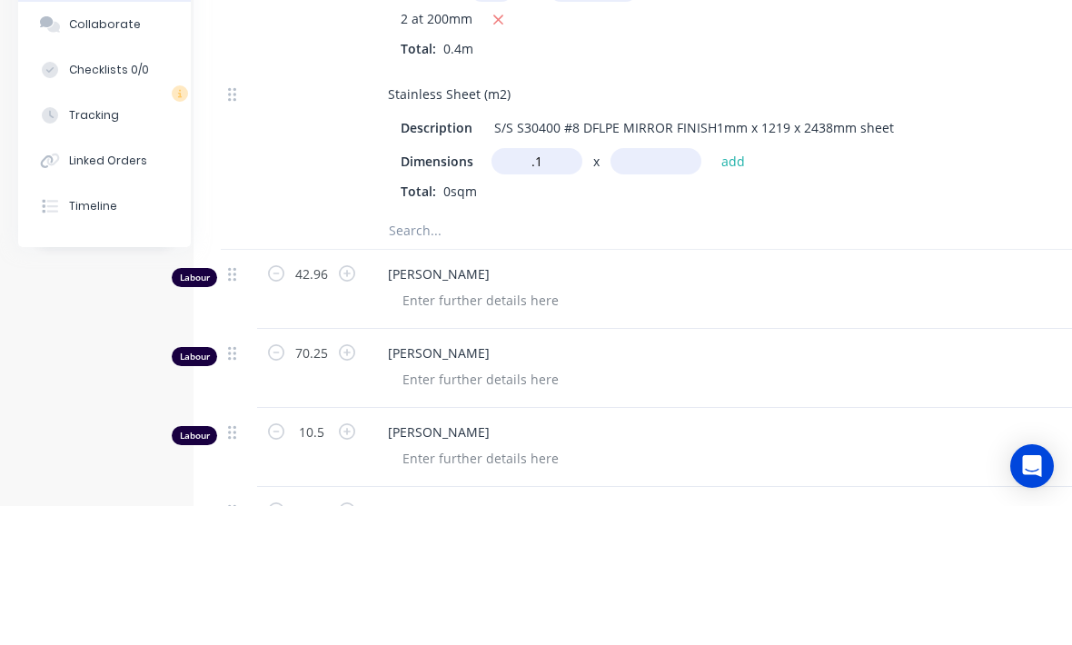
click at [654, 287] on input "text" at bounding box center [655, 300] width 91 height 26
type input "0.1m"
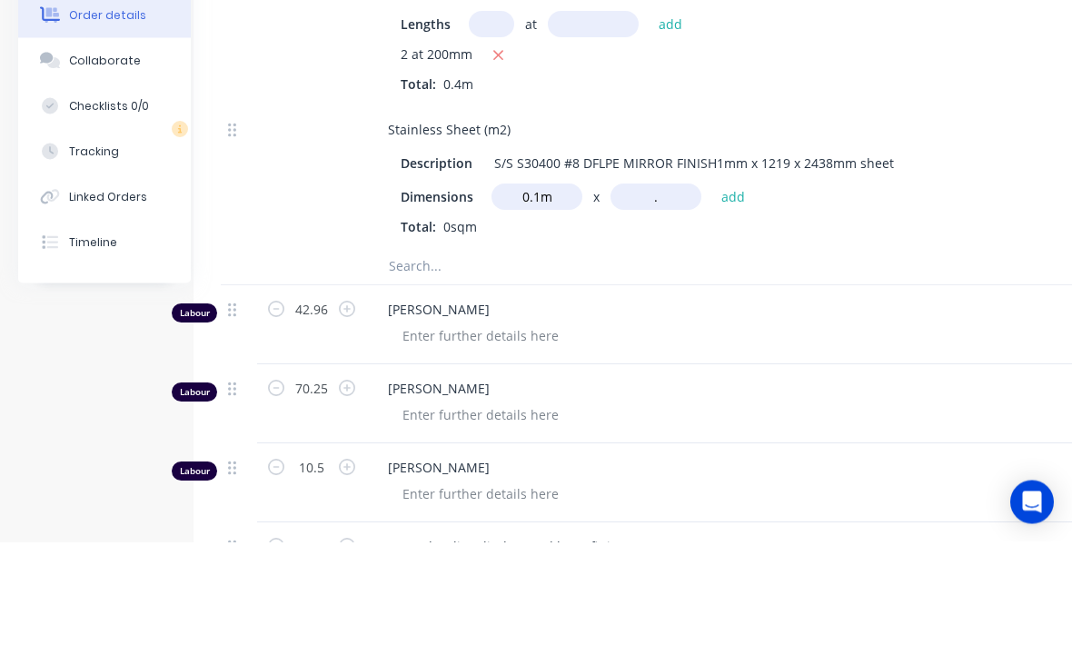
scroll to position [2917, 25]
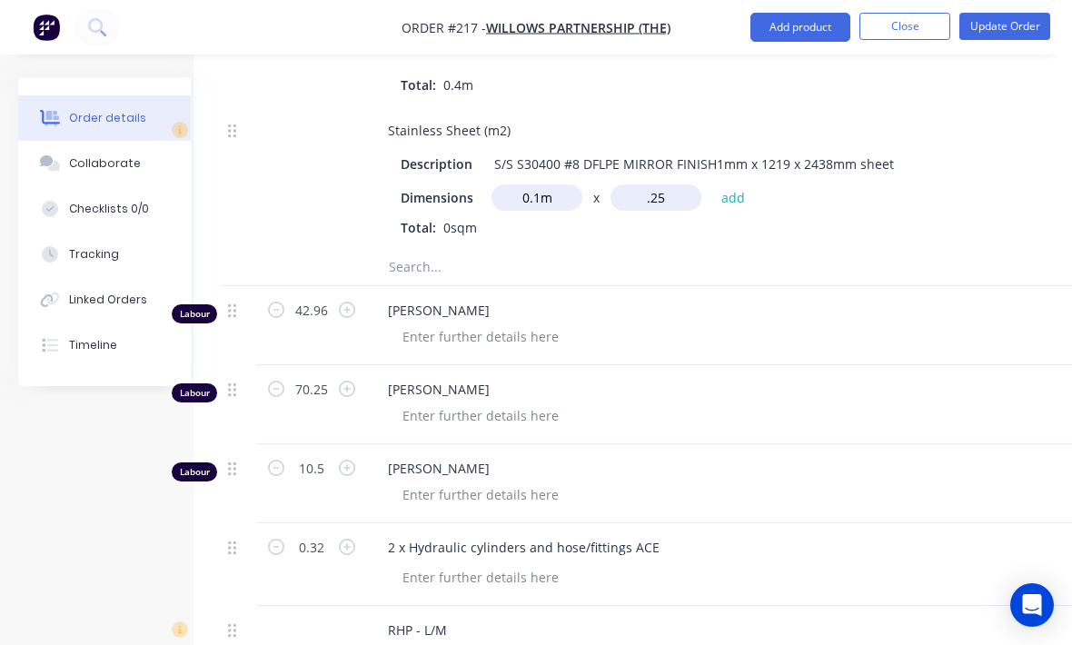
type input ".25"
click at [730, 202] on button "add" at bounding box center [733, 196] width 43 height 25
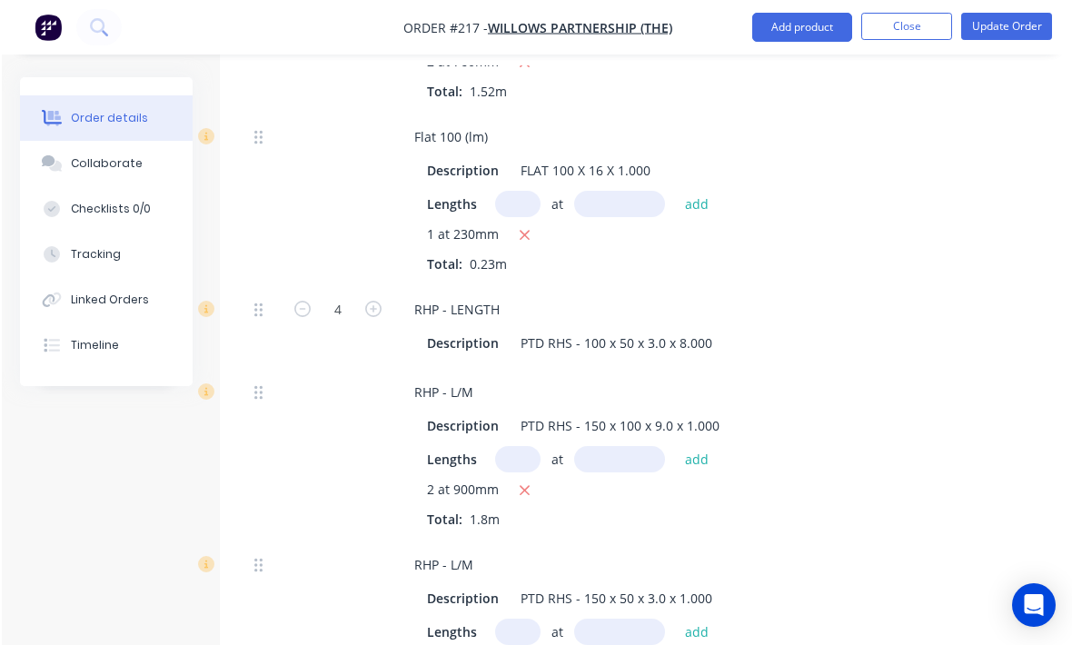
scroll to position [1586, 0]
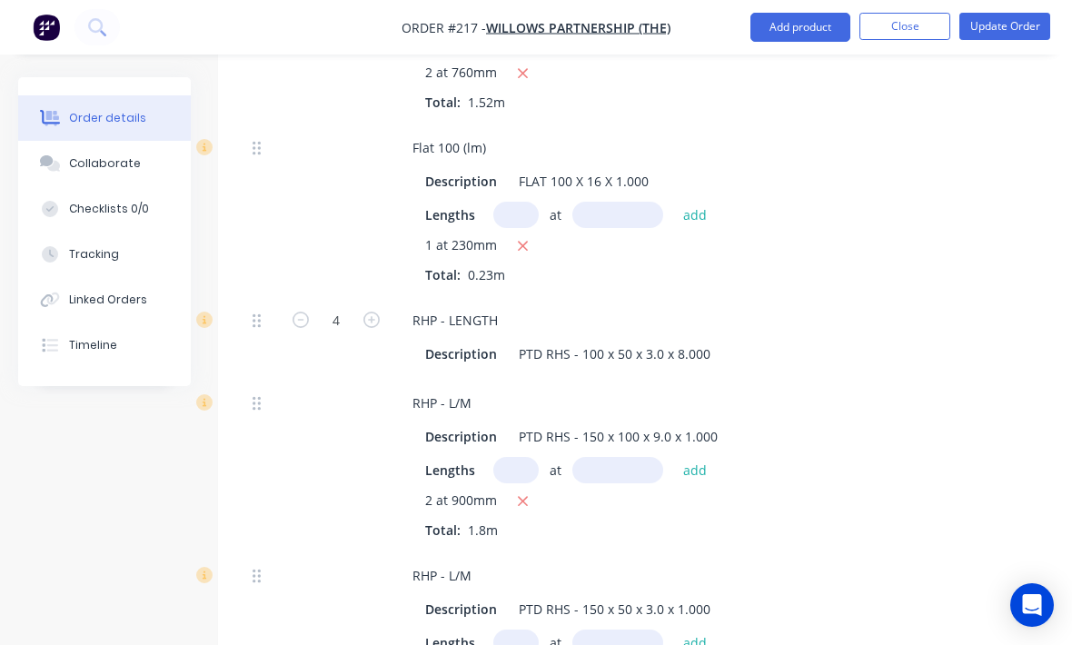
click at [1013, 30] on button "Update Order" at bounding box center [1004, 26] width 91 height 27
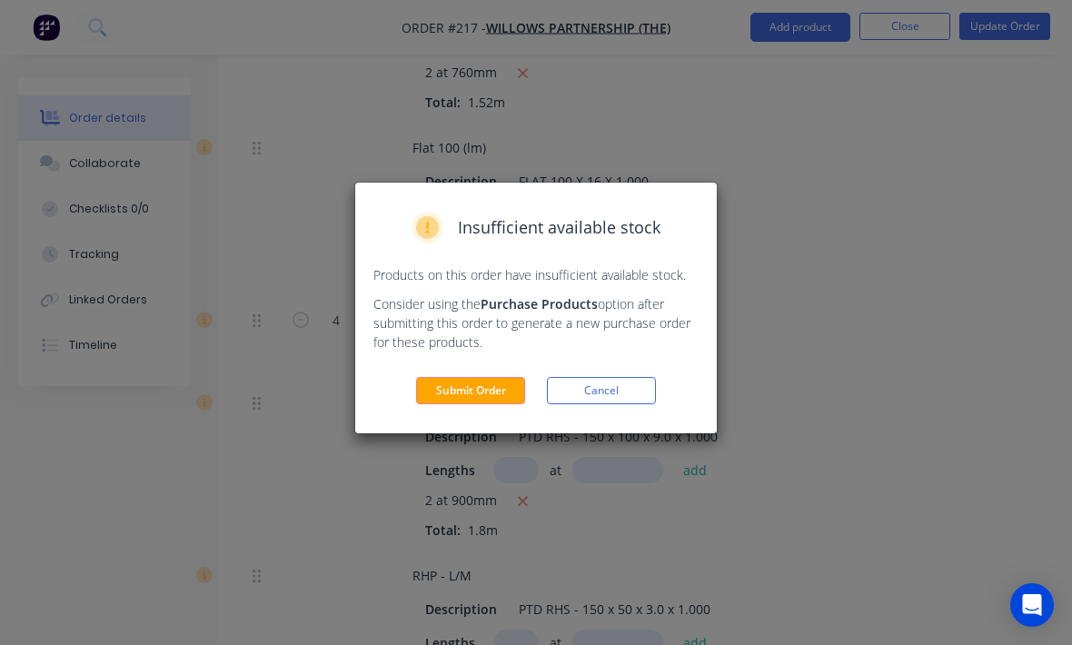
click at [471, 389] on button "Submit Order" at bounding box center [470, 390] width 109 height 27
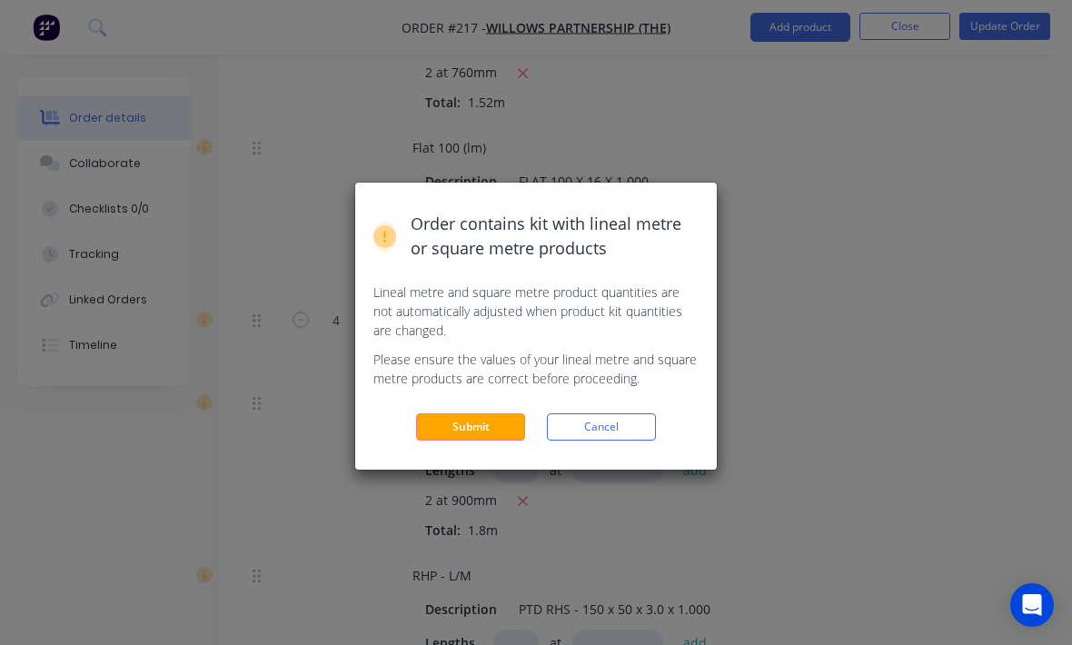
click at [491, 438] on button "Submit" at bounding box center [470, 426] width 109 height 27
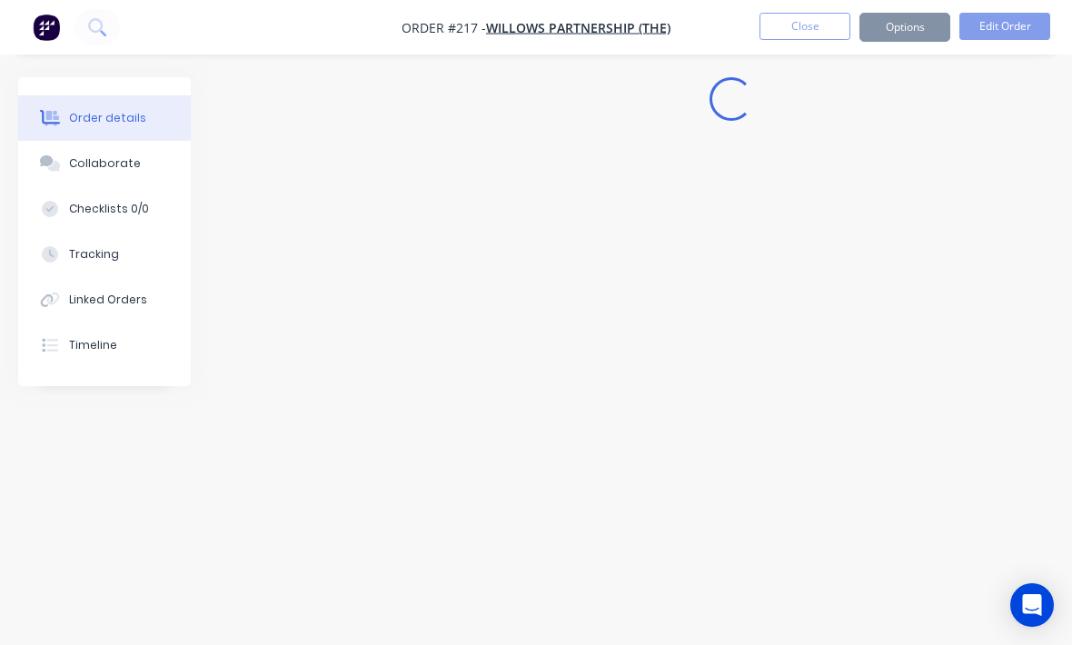
scroll to position [60, 0]
